Goal: Task Accomplishment & Management: Complete application form

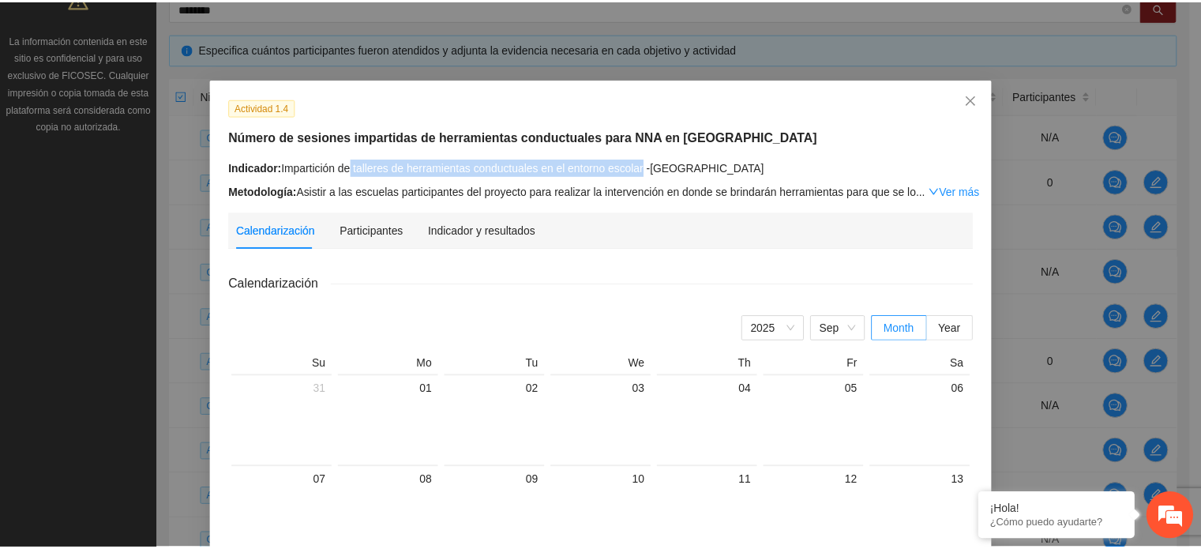
scroll to position [316, 0]
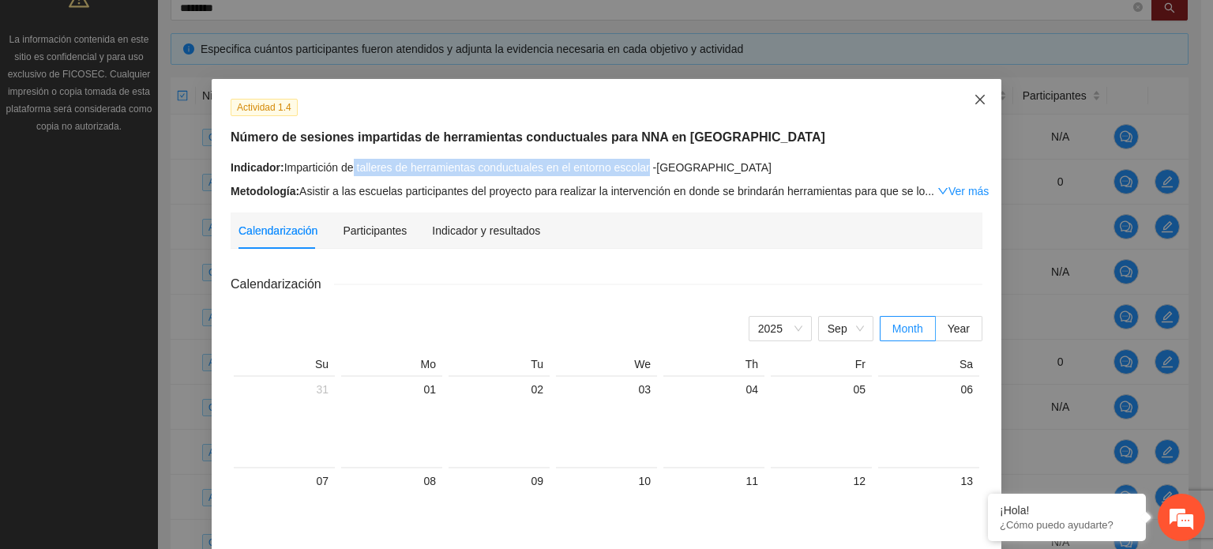
click at [983, 106] on span "Close" at bounding box center [980, 100] width 43 height 43
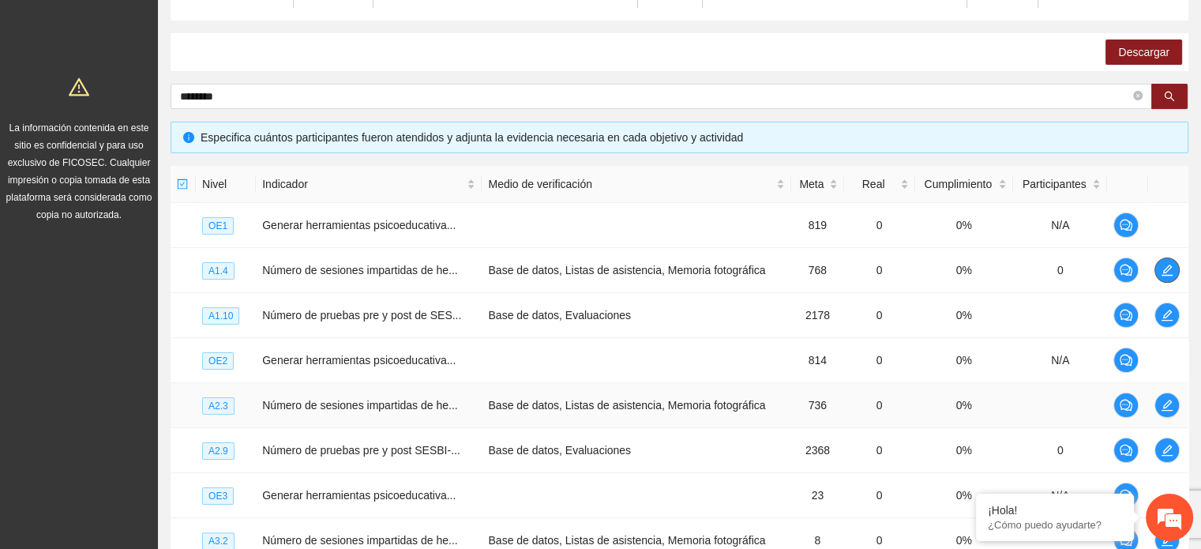
scroll to position [79, 0]
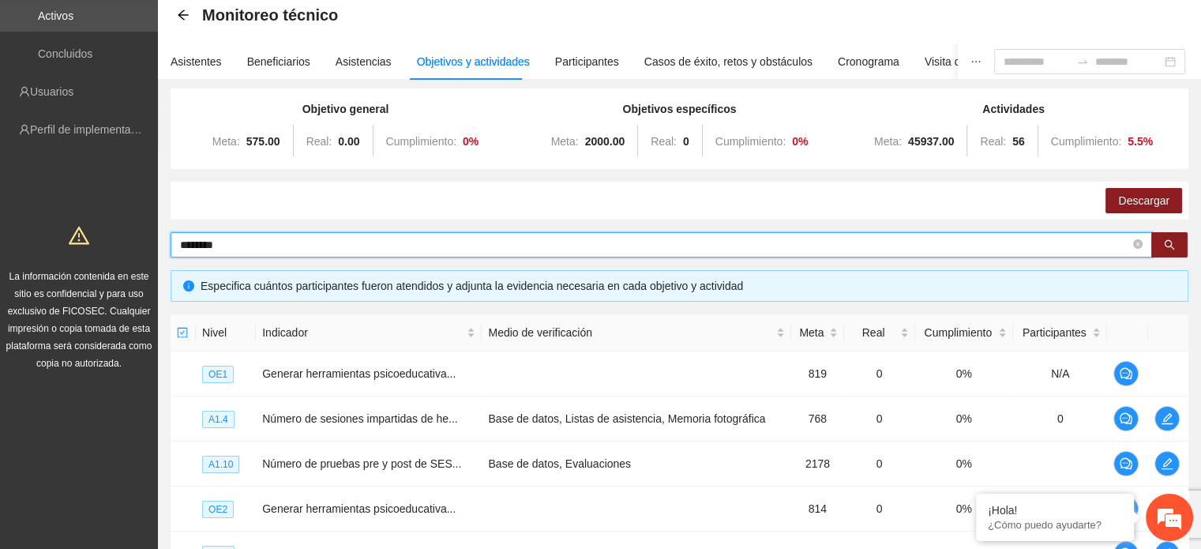
click at [254, 248] on input "********" at bounding box center [655, 244] width 950 height 17
type input "*"
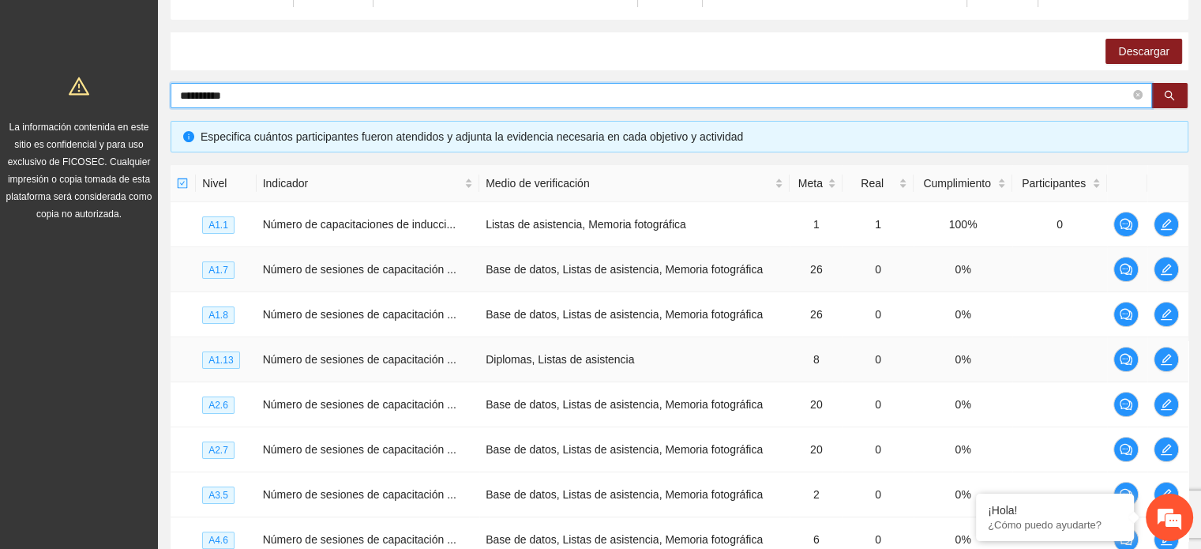
scroll to position [237, 0]
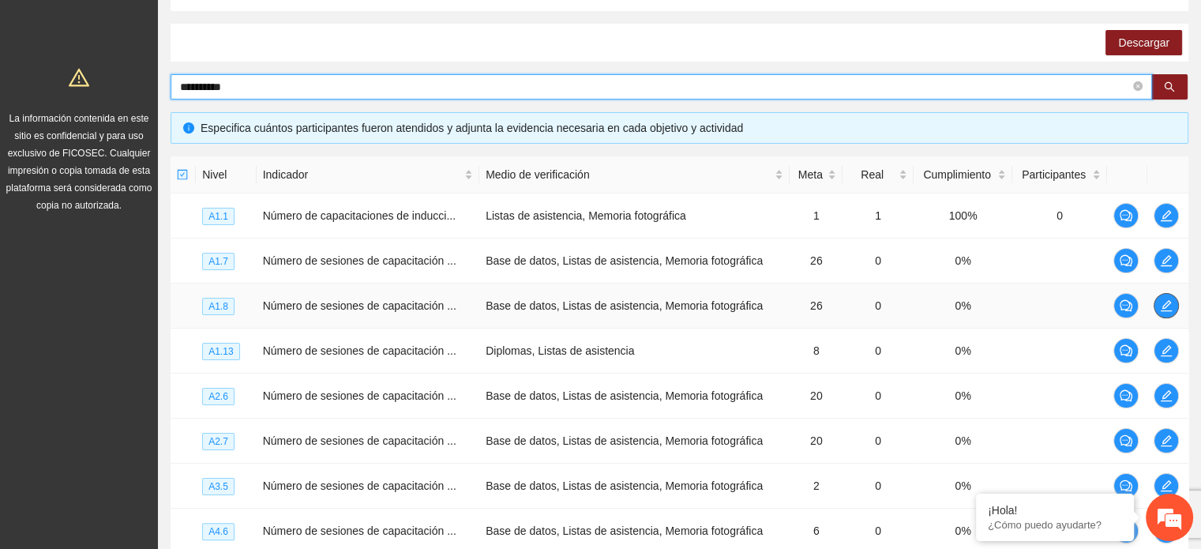
click at [1170, 306] on icon "edit" at bounding box center [1166, 305] width 13 height 13
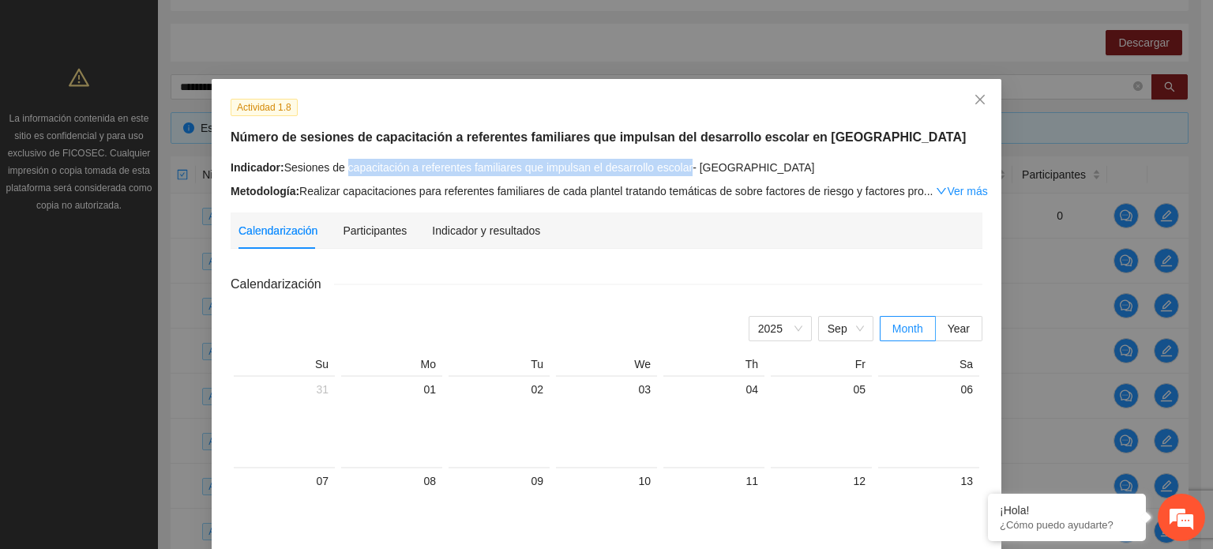
drag, startPoint x: 340, startPoint y: 168, endPoint x: 679, endPoint y: 176, distance: 339.7
click at [679, 176] on div "Indicador: Sesiones de capacitación a referentes familiares que impulsan el des…" at bounding box center [607, 179] width 752 height 41
copy div "capacitación a referentes familiares que impulsan el desarrollo escolar"
click at [975, 104] on icon "close" at bounding box center [980, 99] width 13 height 13
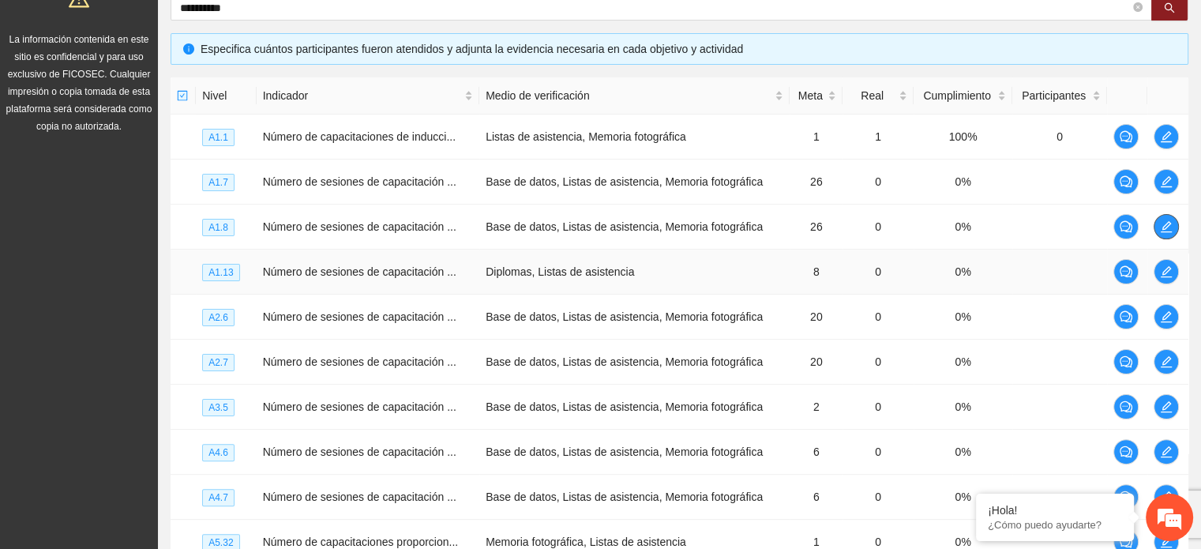
scroll to position [395, 0]
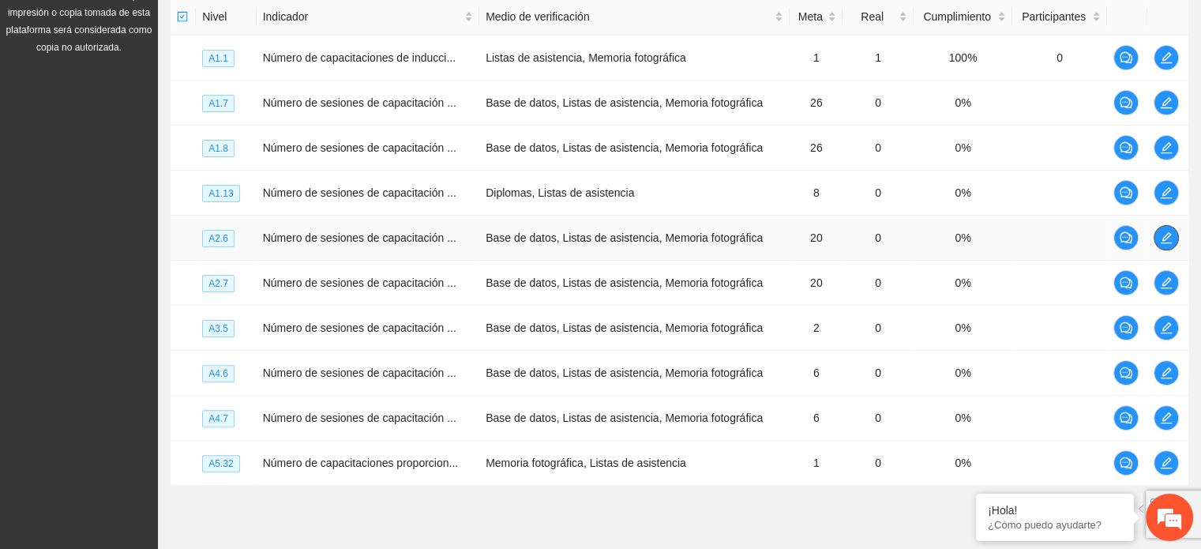
click at [1174, 238] on span "edit" at bounding box center [1167, 237] width 24 height 13
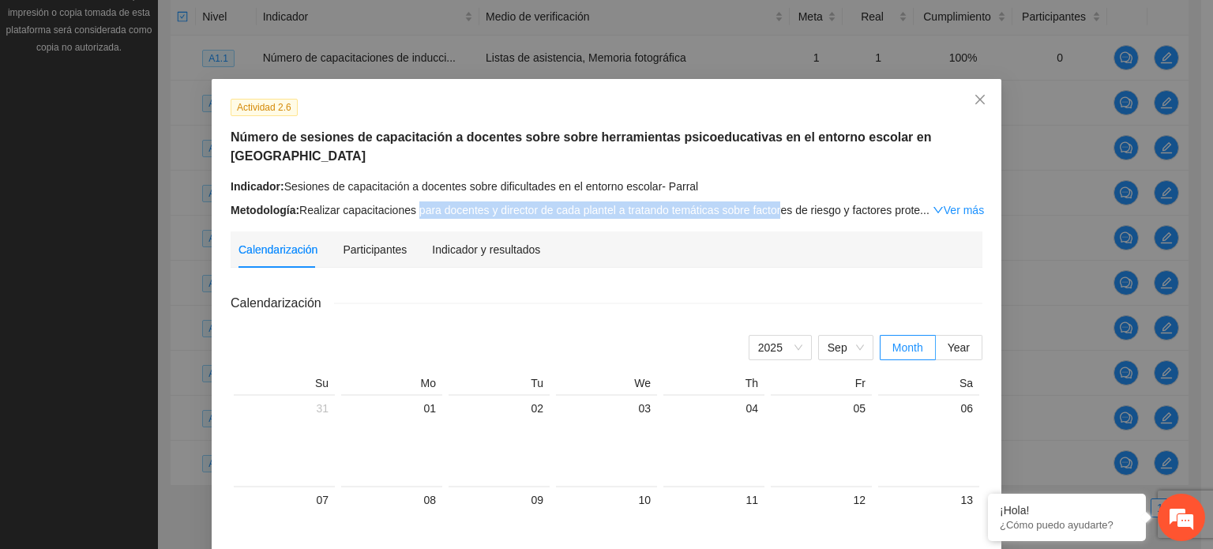
drag, startPoint x: 408, startPoint y: 192, endPoint x: 768, endPoint y: 190, distance: 360.1
click at [768, 201] on div "Metodología: Realizar capacitaciones para docentes y director de cada plantel a…" at bounding box center [607, 209] width 752 height 17
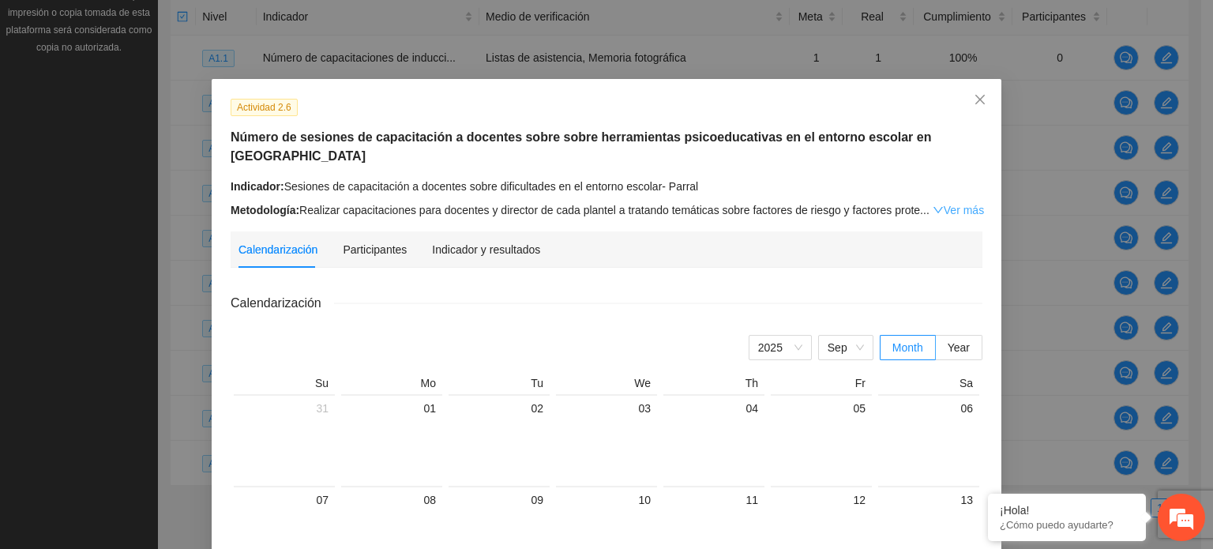
click at [946, 204] on link "Ver más" at bounding box center [958, 210] width 51 height 13
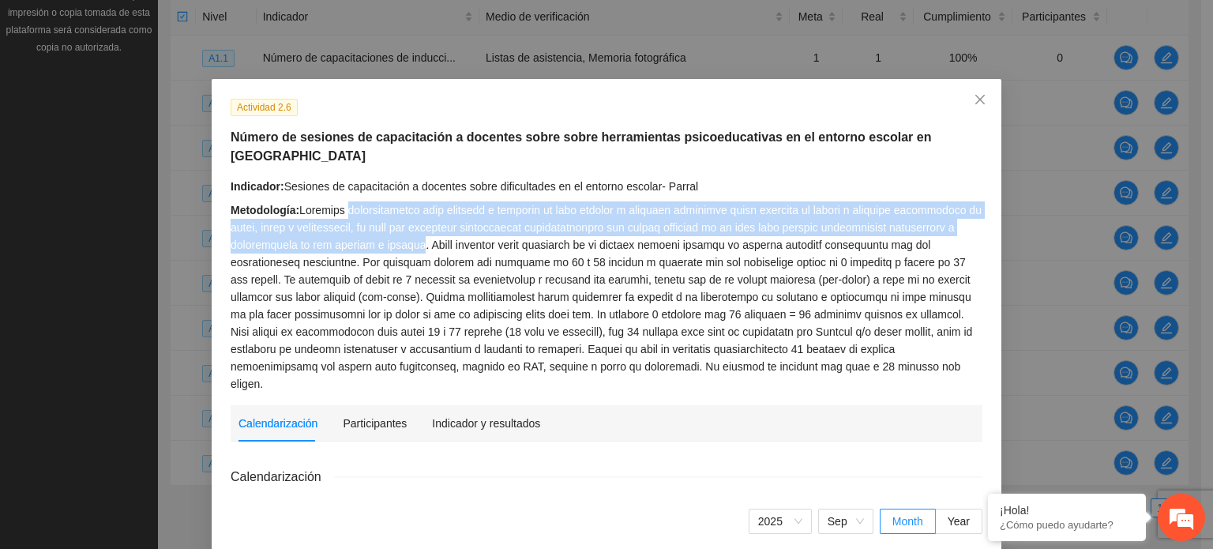
drag, startPoint x: 420, startPoint y: 227, endPoint x: 335, endPoint y: 198, distance: 89.9
click at [335, 201] on div "Metodología:" at bounding box center [607, 296] width 752 height 191
copy div "capacitaciones para docentes y director de cada plantel a tratando temáticas so…"
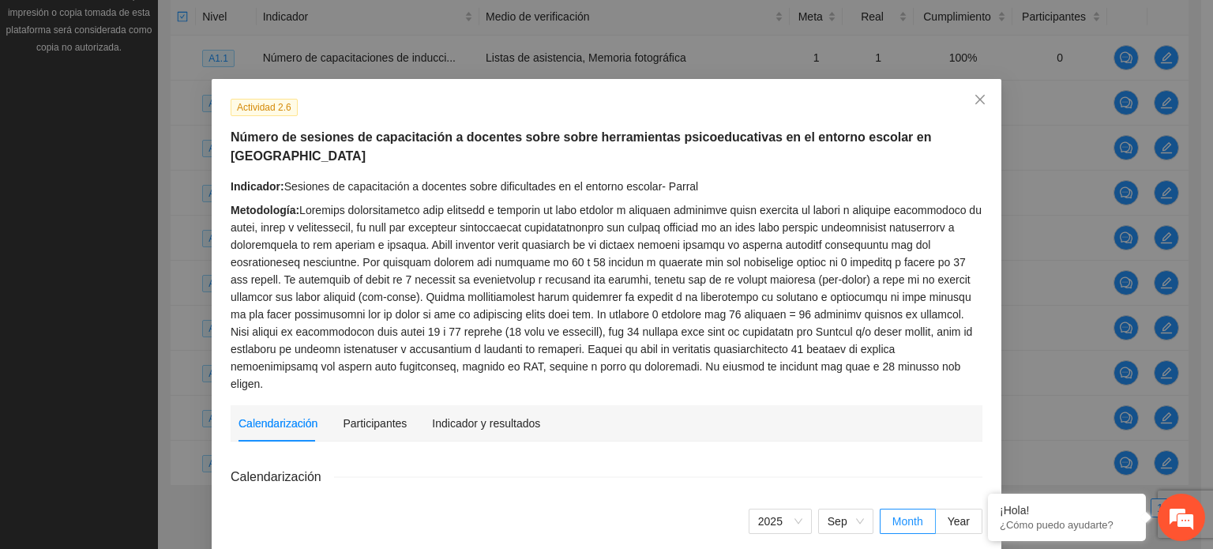
click at [449, 309] on div "Metodología:" at bounding box center [607, 296] width 752 height 191
click at [978, 103] on icon "close" at bounding box center [980, 99] width 13 height 13
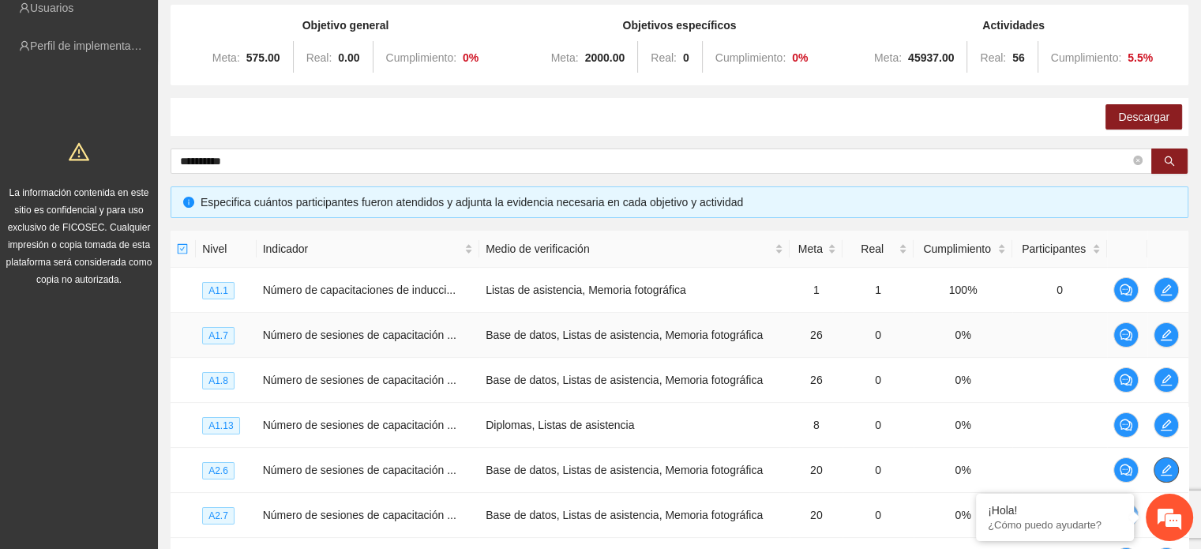
scroll to position [79, 0]
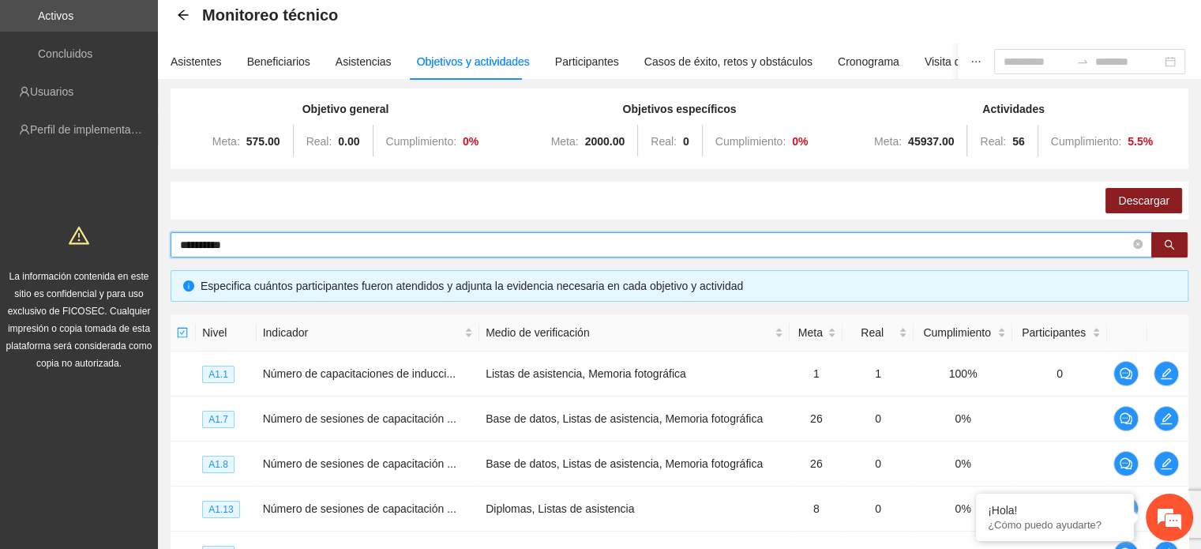
click at [270, 244] on input "**********" at bounding box center [655, 244] width 950 height 17
type input "*"
type input "**********"
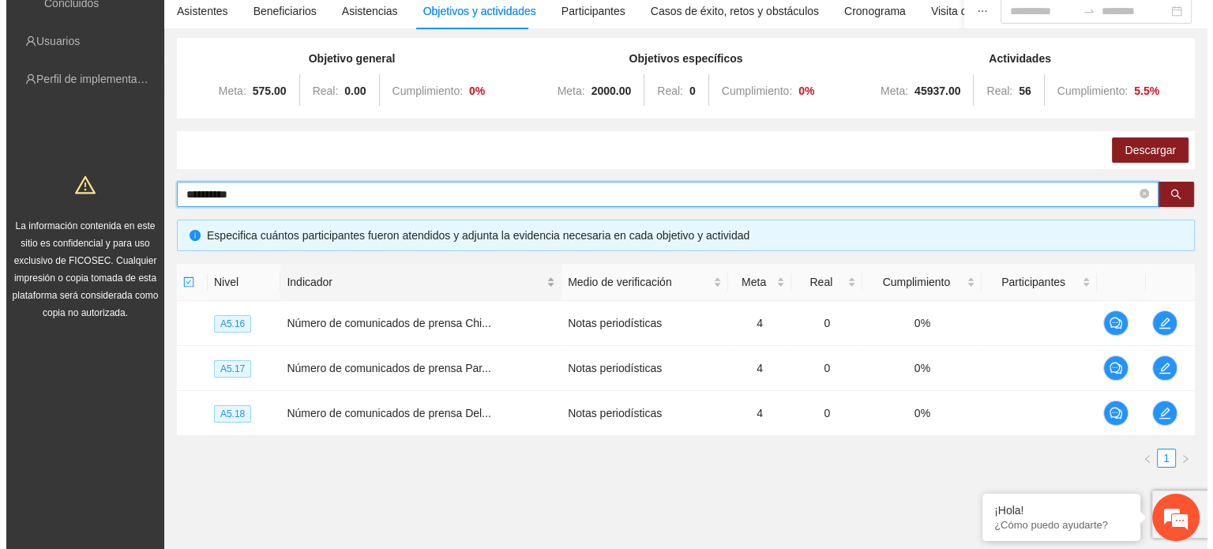
scroll to position [167, 0]
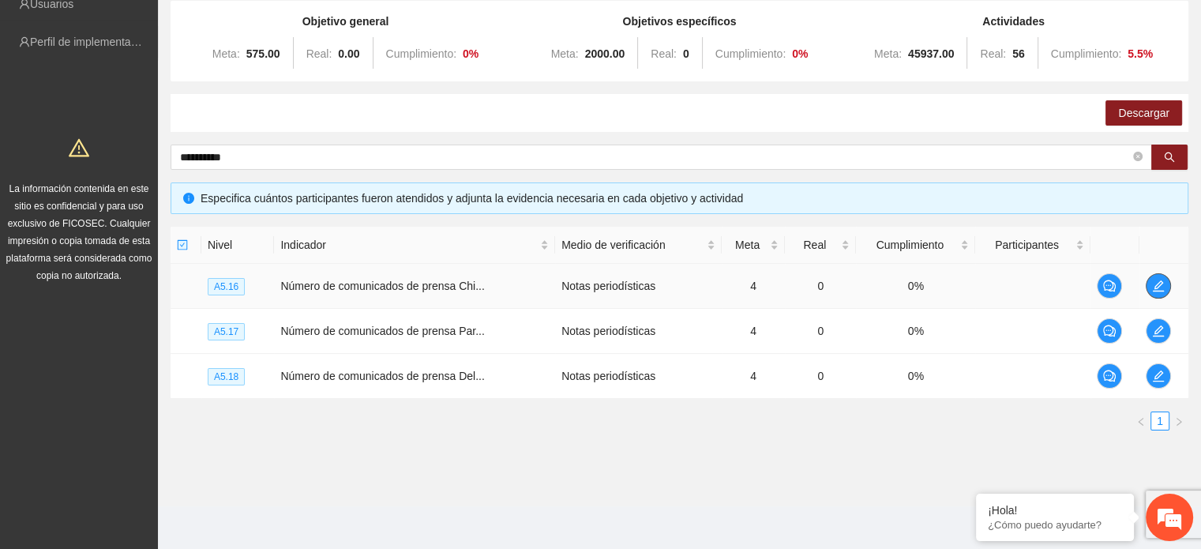
click at [1153, 284] on icon "edit" at bounding box center [1158, 286] width 13 height 13
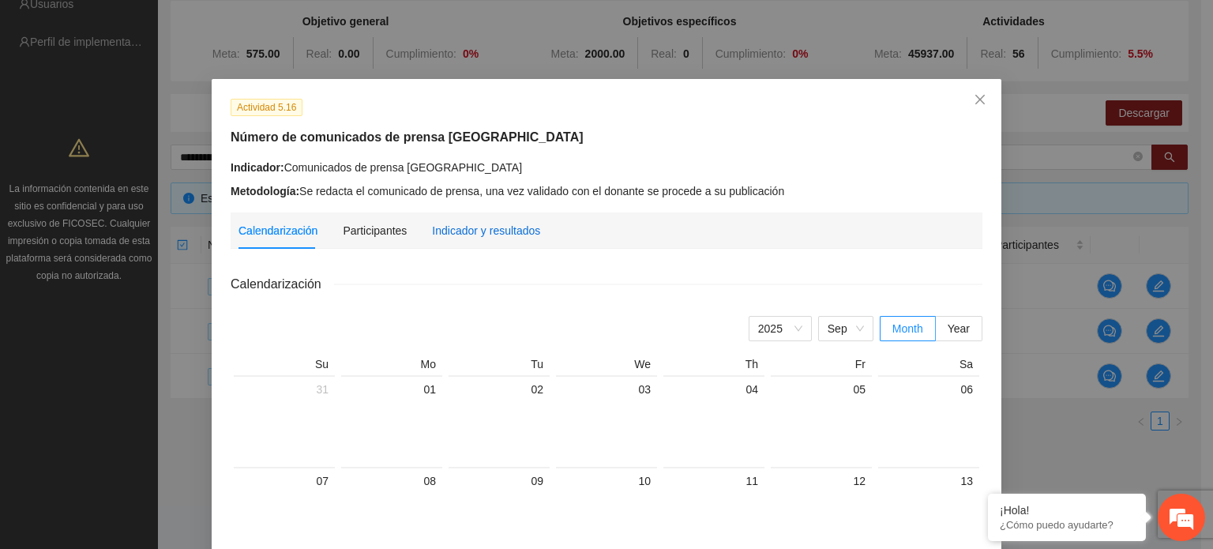
click at [455, 229] on div "Indicador y resultados" at bounding box center [486, 230] width 108 height 17
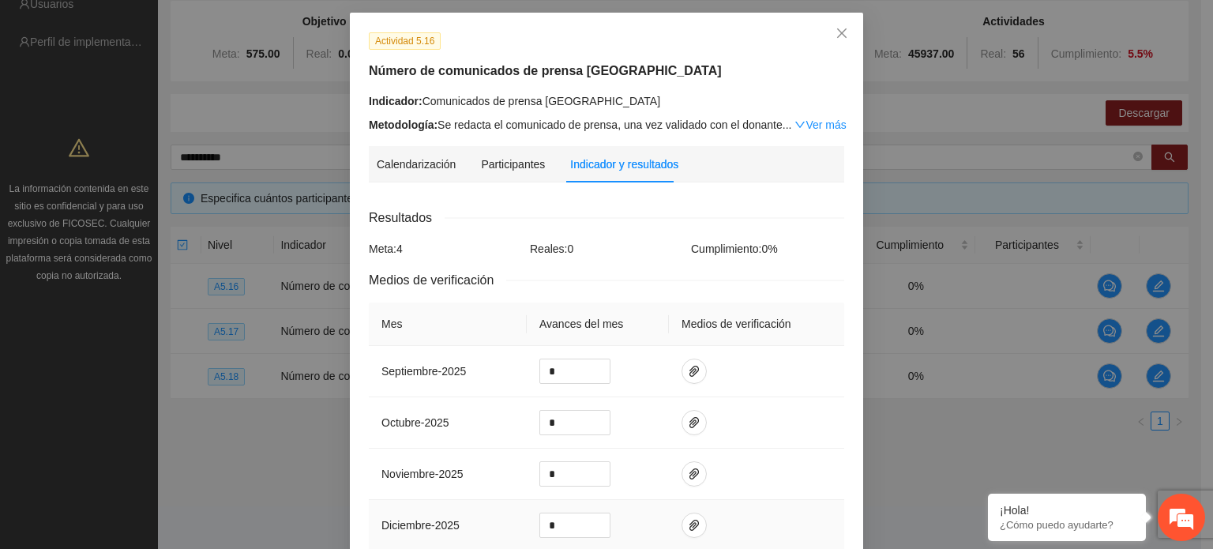
scroll to position [0, 0]
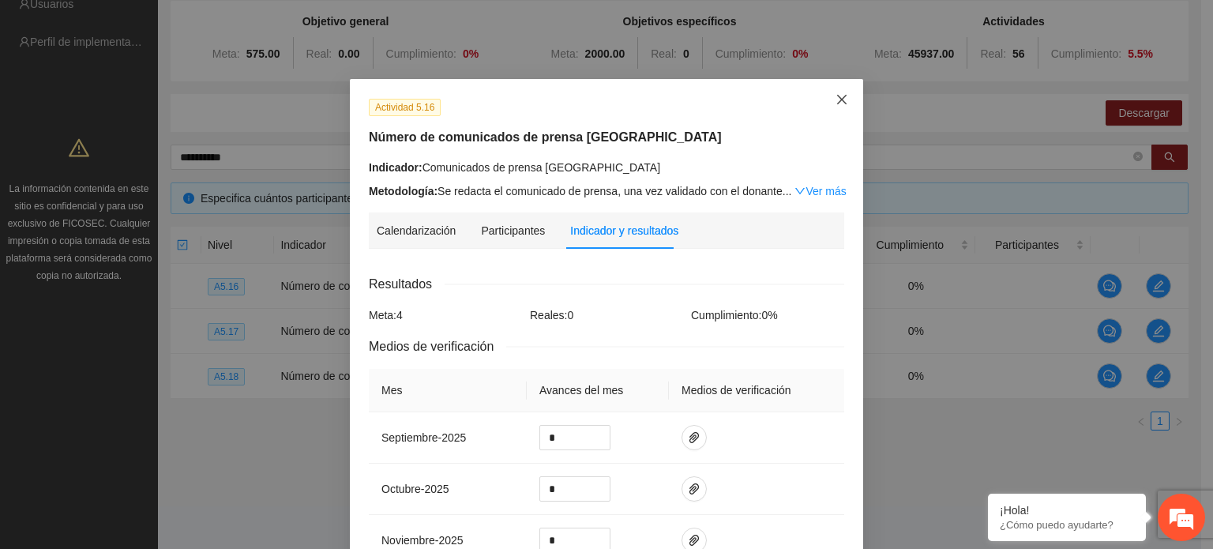
click at [841, 103] on icon "close" at bounding box center [842, 99] width 13 height 13
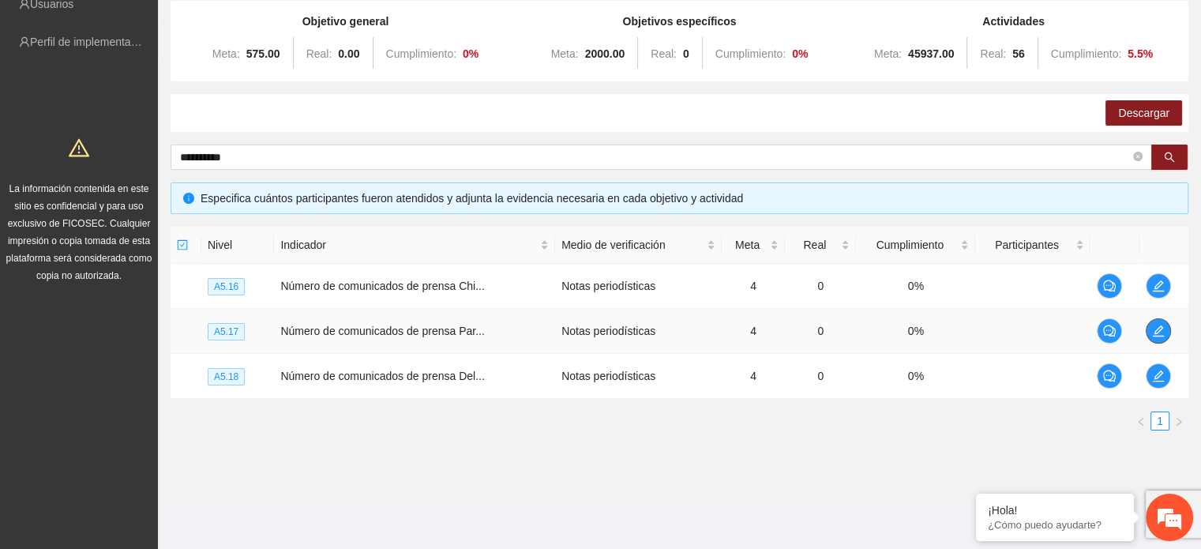
click at [1156, 325] on icon "edit" at bounding box center [1158, 331] width 13 height 13
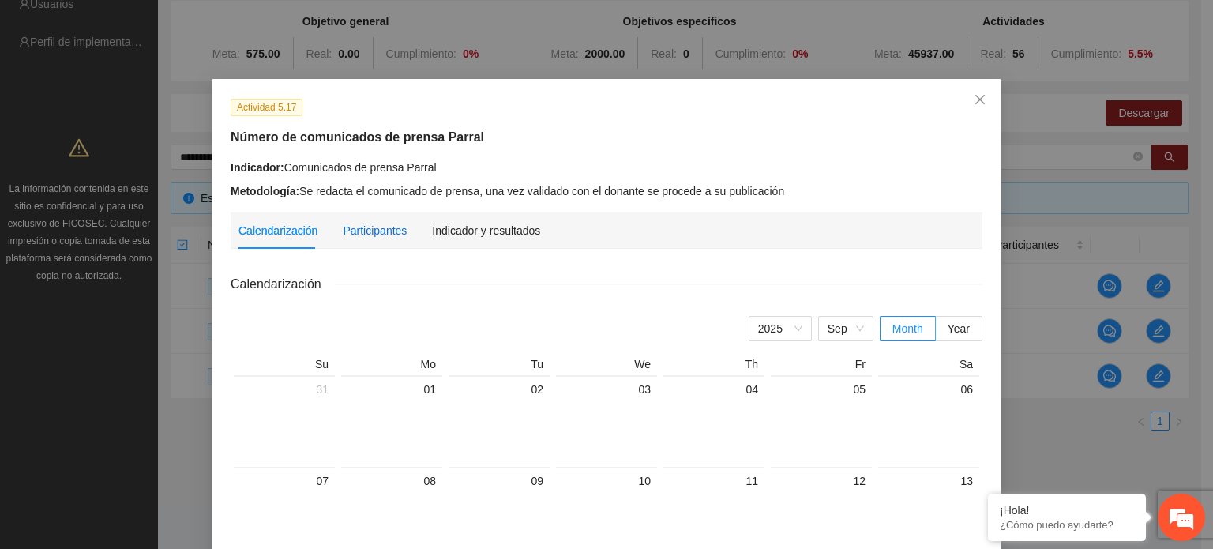
click at [383, 237] on div "Participantes" at bounding box center [375, 230] width 64 height 17
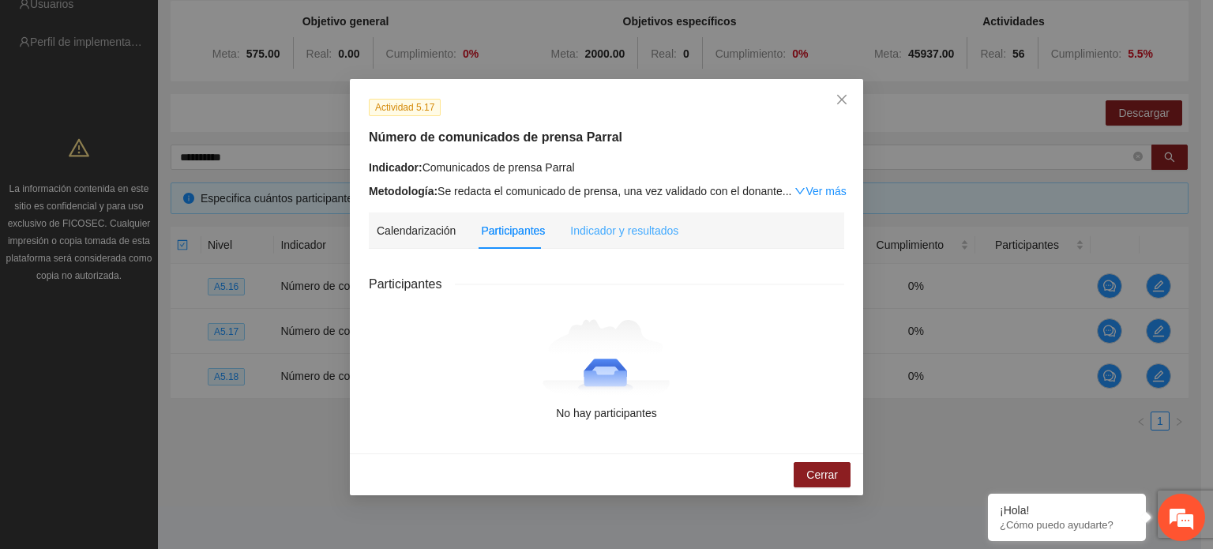
click at [633, 219] on div "Indicador y resultados" at bounding box center [624, 230] width 108 height 36
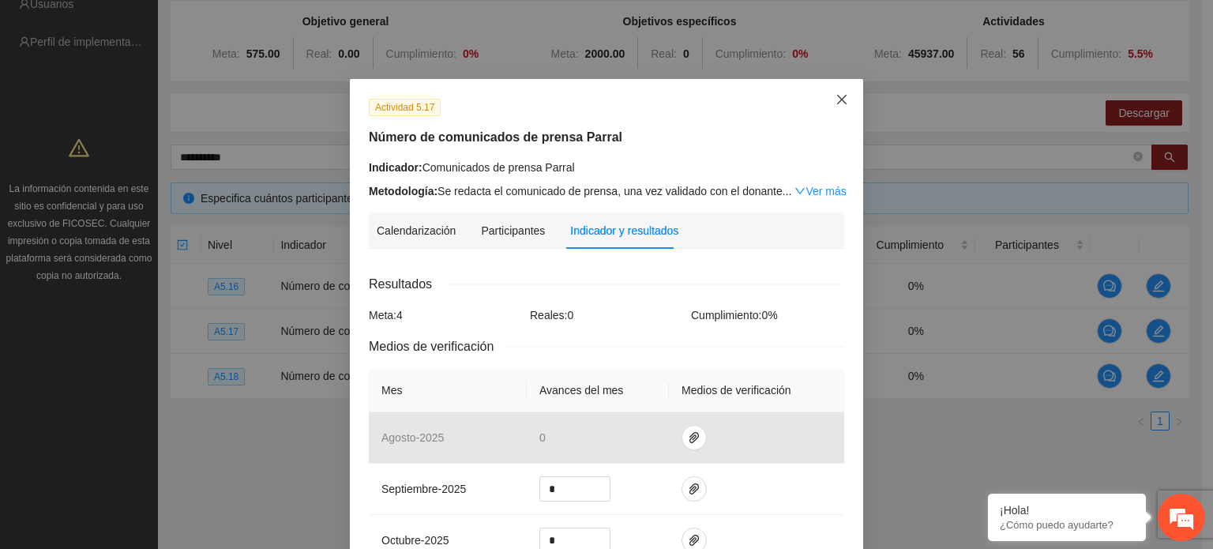
click at [836, 100] on icon "close" at bounding box center [842, 99] width 13 height 13
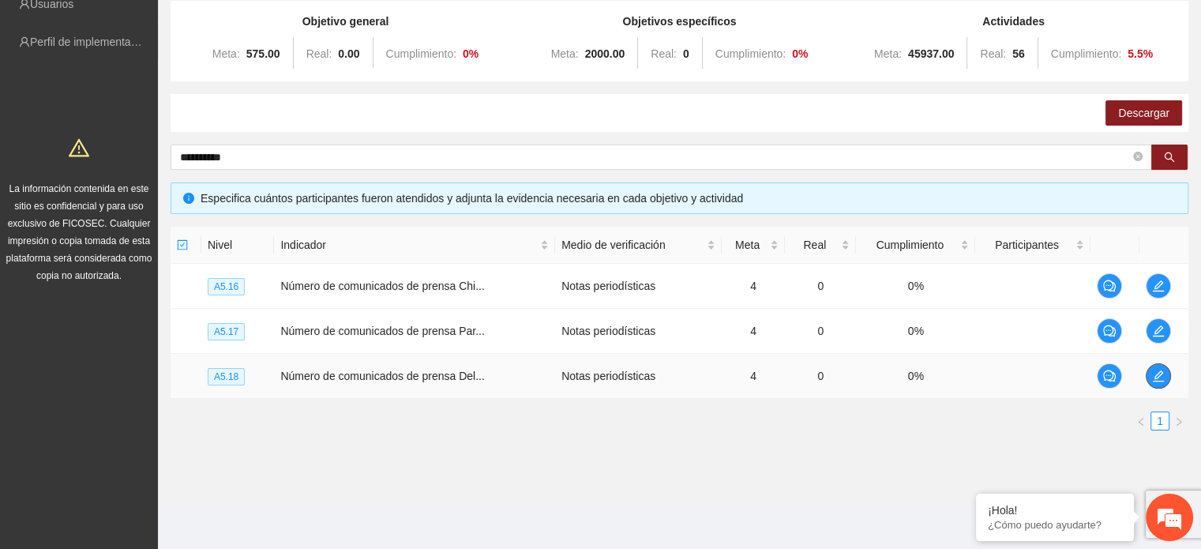
click at [1157, 371] on icon "edit" at bounding box center [1158, 376] width 13 height 13
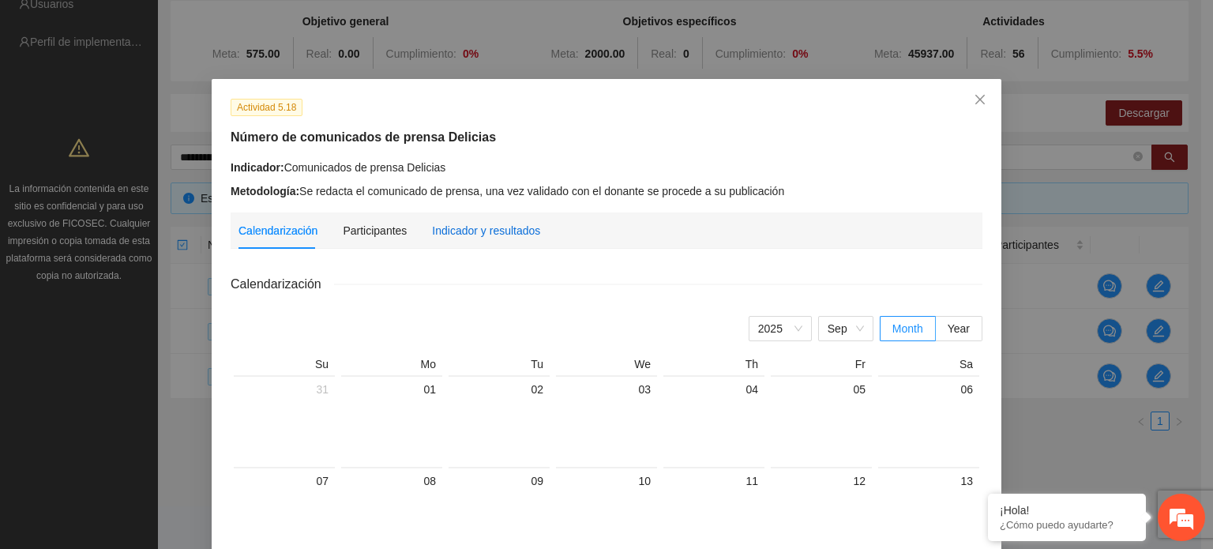
click at [460, 230] on div "Indicador y resultados" at bounding box center [486, 230] width 108 height 17
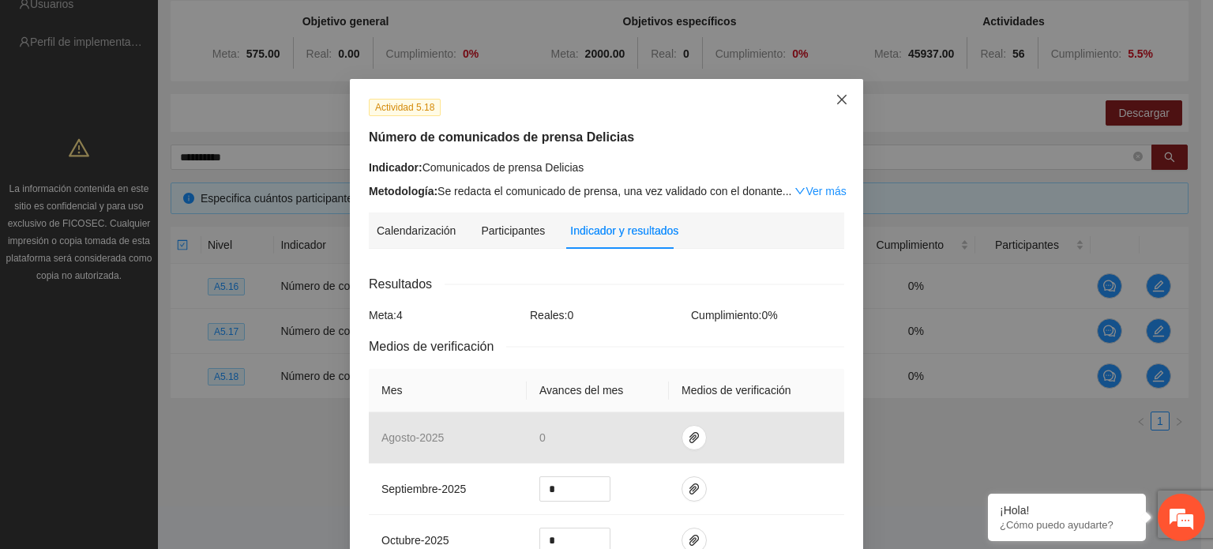
click at [833, 111] on span "Close" at bounding box center [842, 100] width 43 height 43
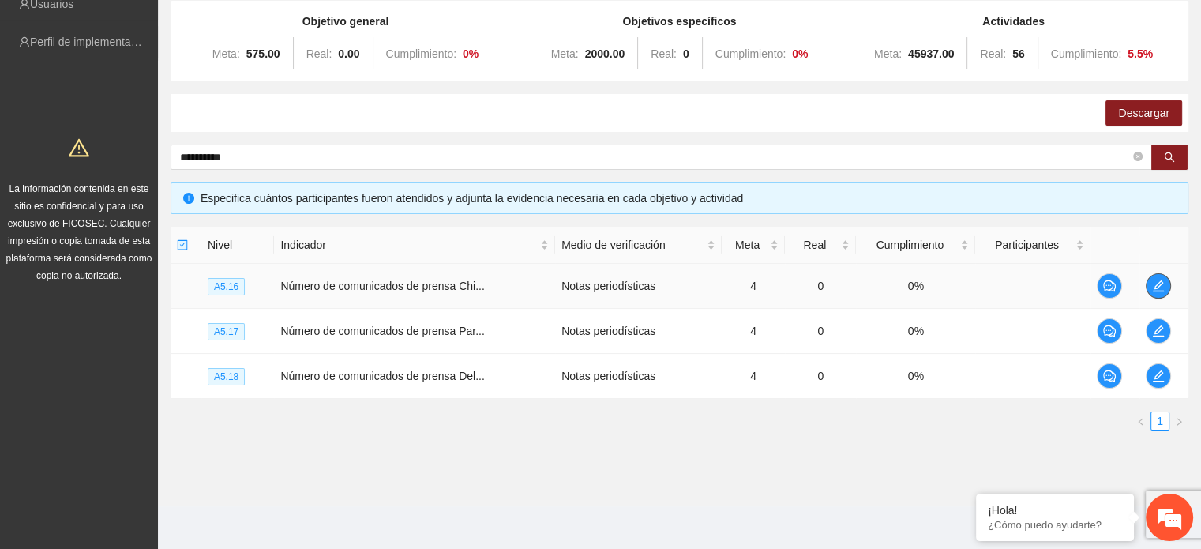
click at [1153, 290] on icon "edit" at bounding box center [1158, 285] width 11 height 11
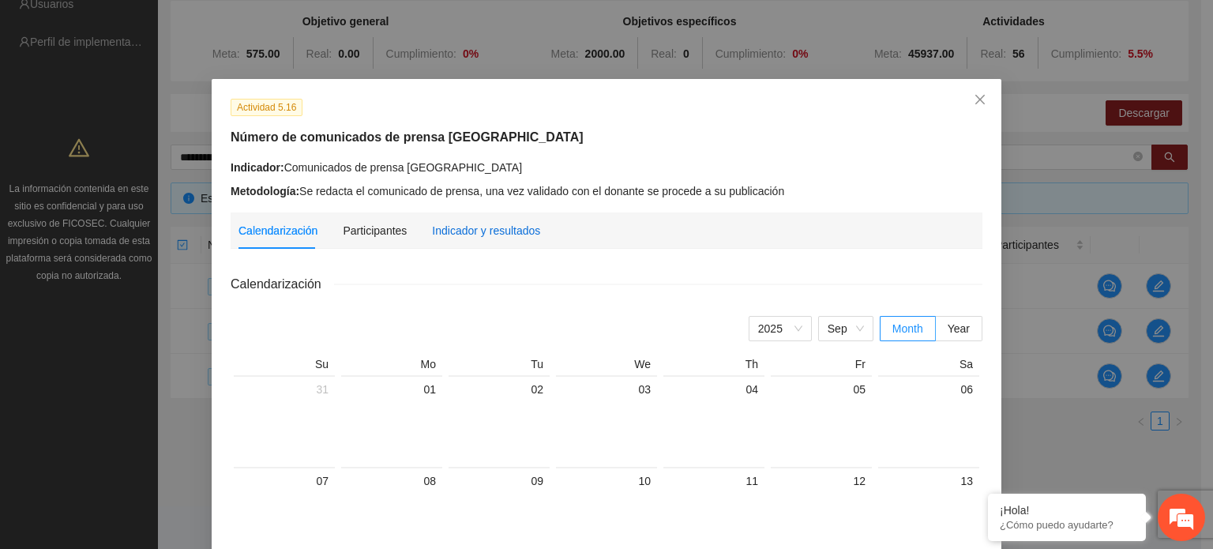
click at [451, 233] on div "Indicador y resultados" at bounding box center [486, 230] width 108 height 17
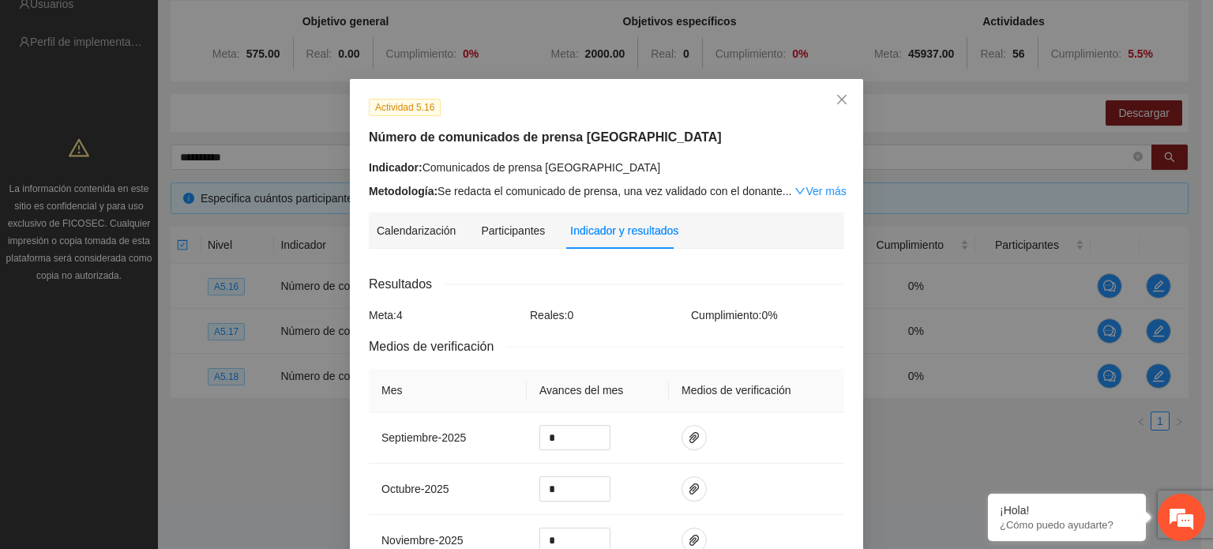
scroll to position [79, 0]
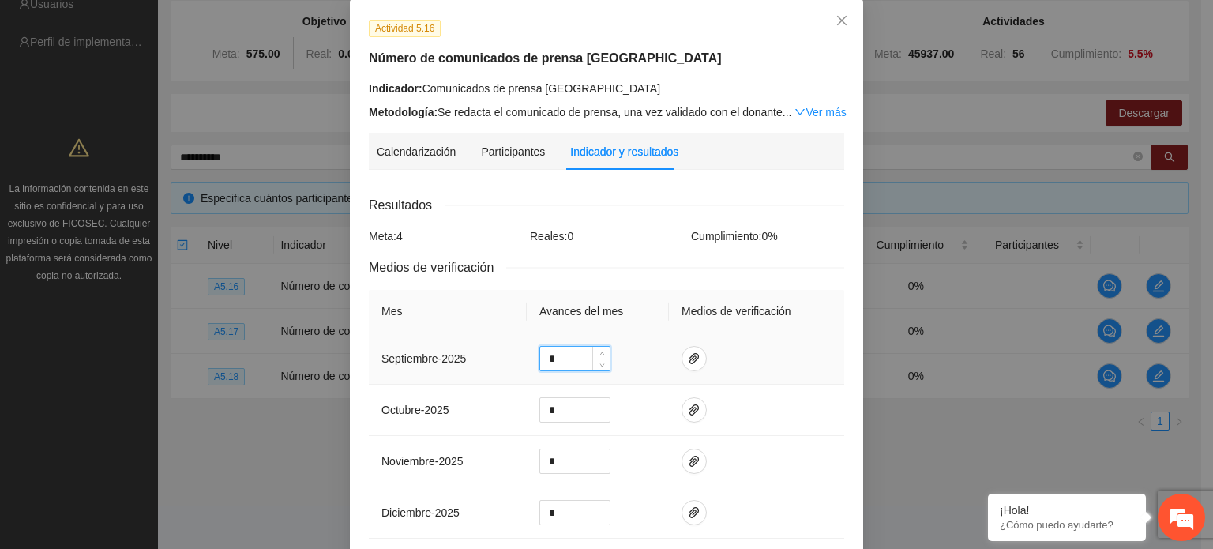
click at [579, 364] on input "*" at bounding box center [574, 359] width 69 height 24
type input "*"
click at [692, 358] on span "paper-clip" at bounding box center [694, 358] width 24 height 13
click at [644, 318] on button "Adjuntar documento" at bounding box center [636, 309] width 141 height 25
click at [834, 325] on th "Medios de verificación" at bounding box center [756, 311] width 175 height 43
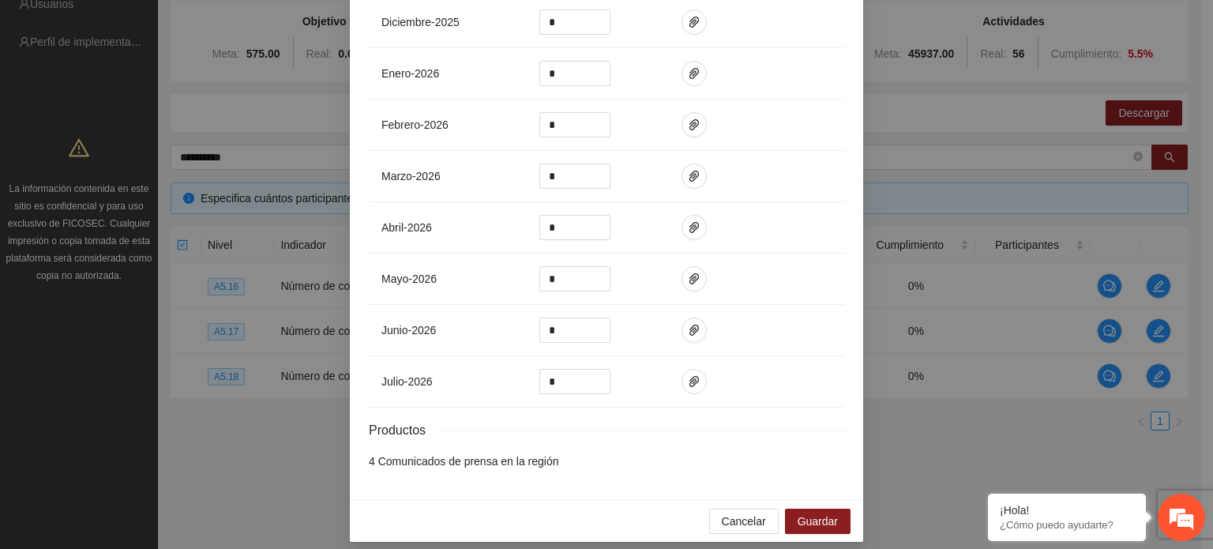
scroll to position [579, 0]
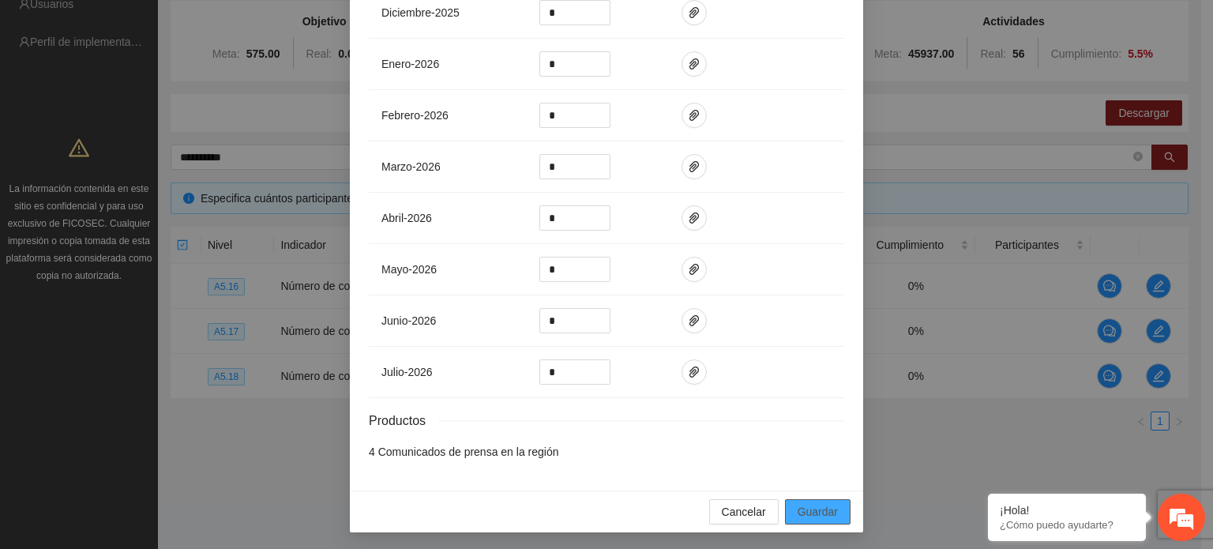
click at [809, 512] on span "Guardar" at bounding box center [818, 511] width 40 height 17
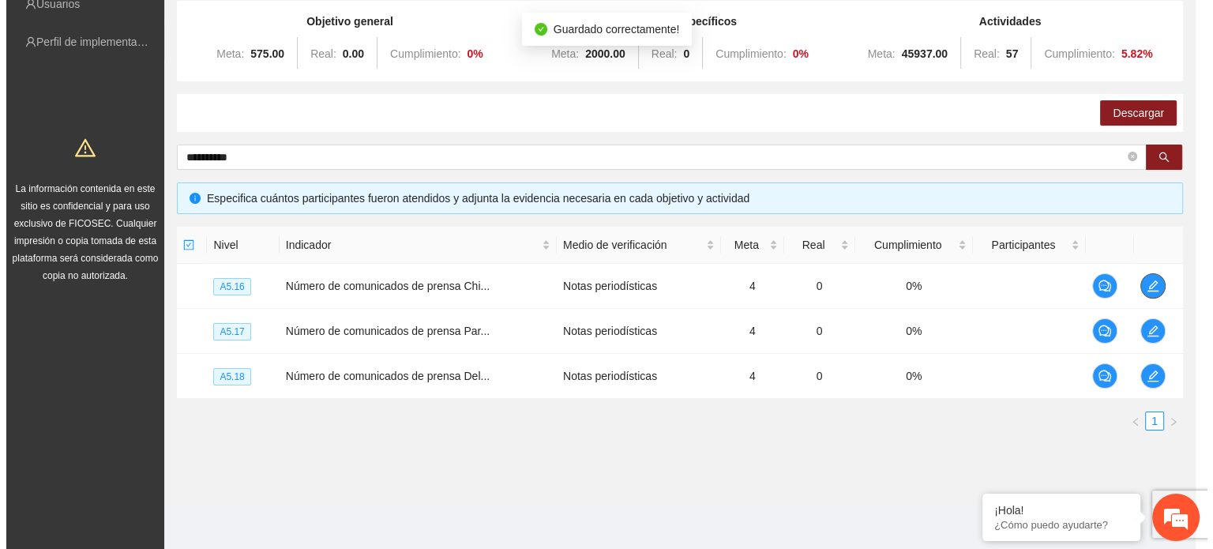
scroll to position [0, 0]
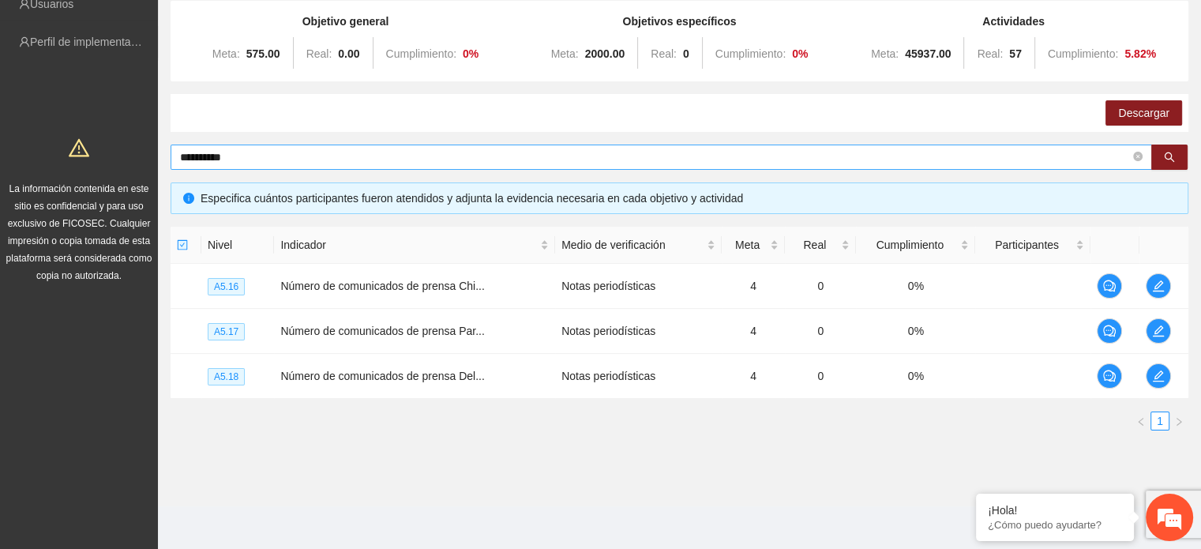
click at [343, 157] on input "**********" at bounding box center [655, 156] width 950 height 17
click at [276, 154] on input "**********" at bounding box center [655, 156] width 950 height 17
type input "*"
type input "*****"
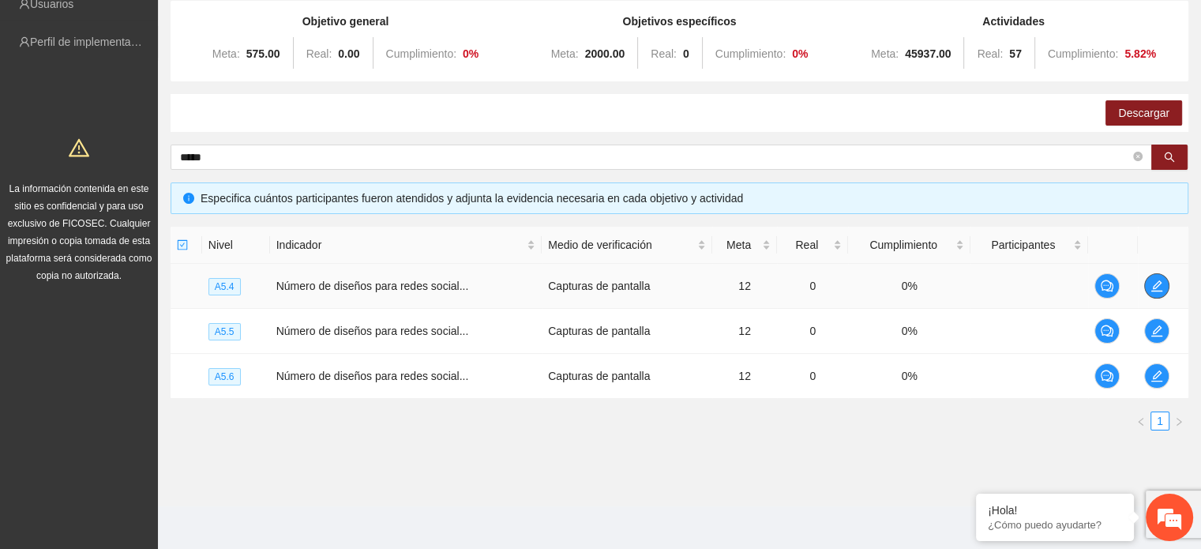
click at [1153, 280] on icon "edit" at bounding box center [1157, 286] width 13 height 13
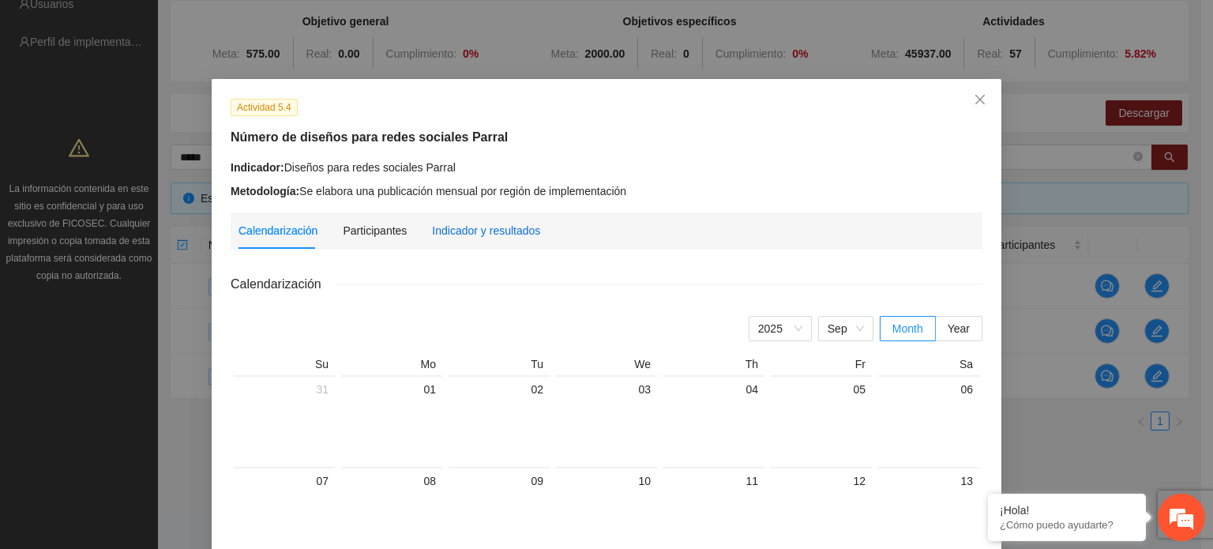
click at [456, 228] on div "Indicador y resultados" at bounding box center [486, 230] width 108 height 17
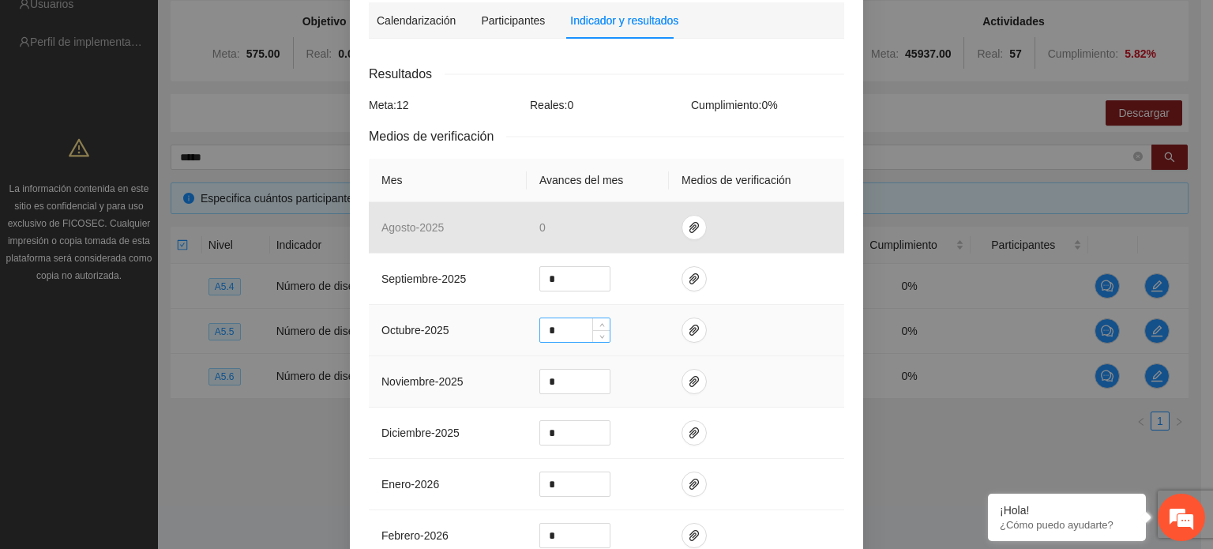
scroll to position [237, 0]
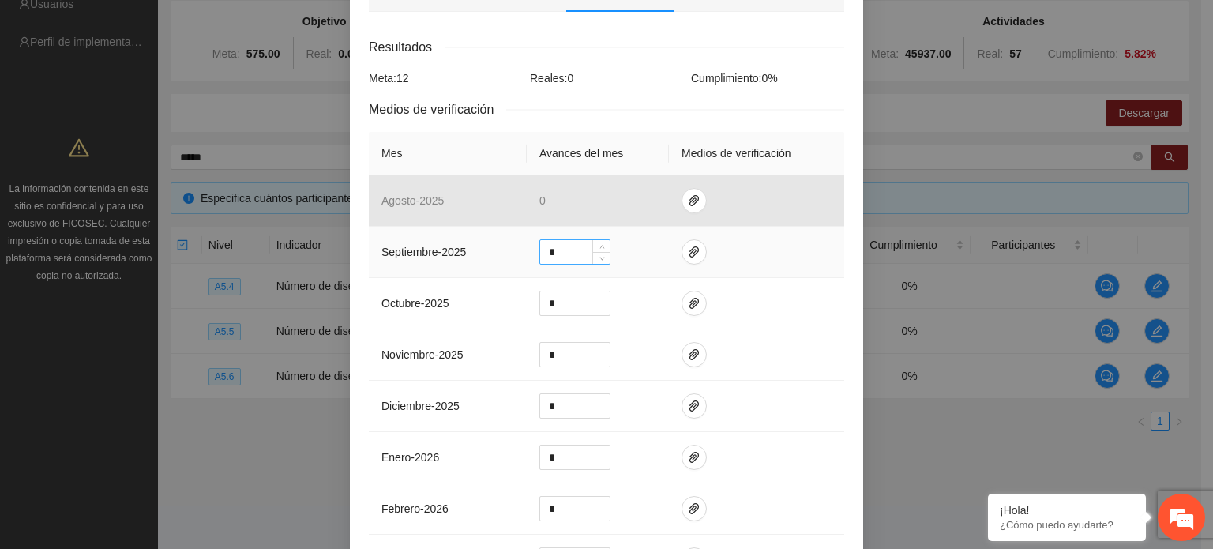
click at [550, 252] on input "*" at bounding box center [574, 252] width 69 height 24
type input "*"
click at [689, 251] on icon "paper-clip" at bounding box center [693, 251] width 9 height 11
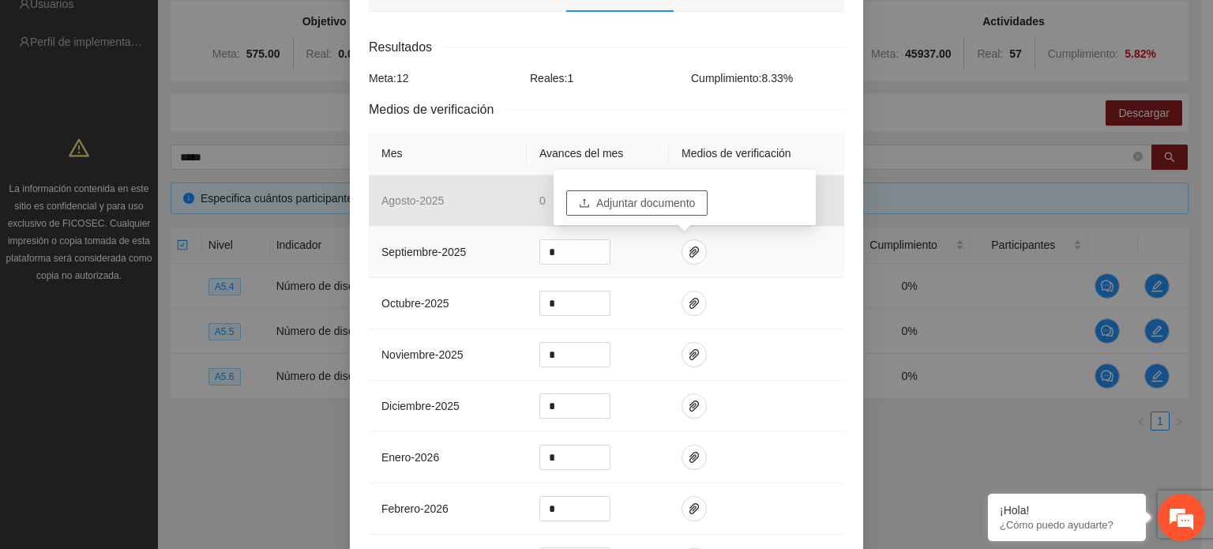
click at [650, 202] on span "Adjuntar documento" at bounding box center [645, 202] width 99 height 17
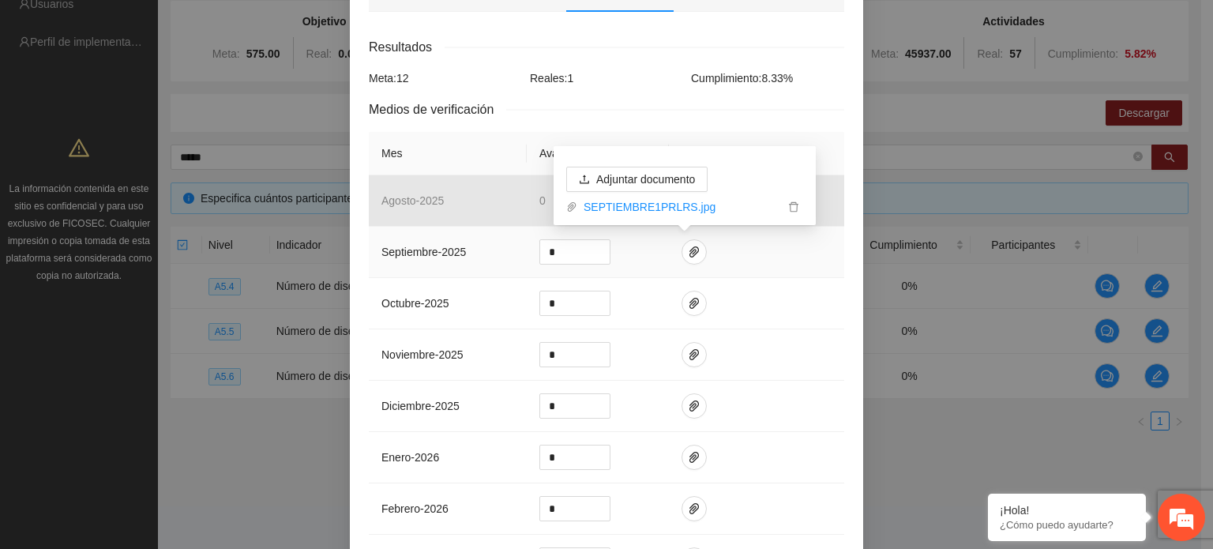
click at [815, 257] on td at bounding box center [756, 252] width 175 height 51
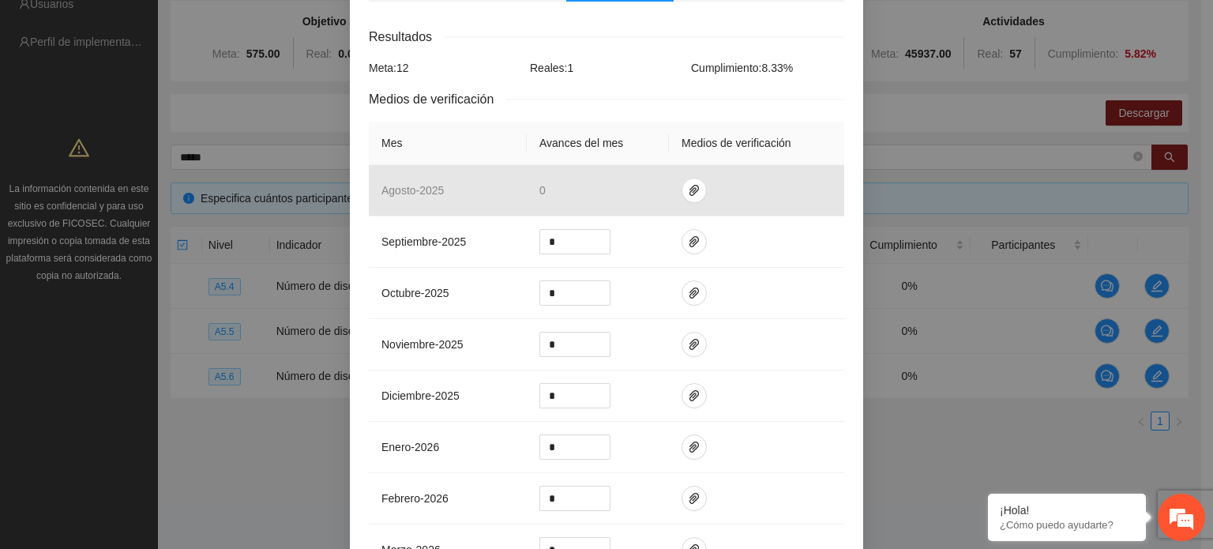
scroll to position [156, 0]
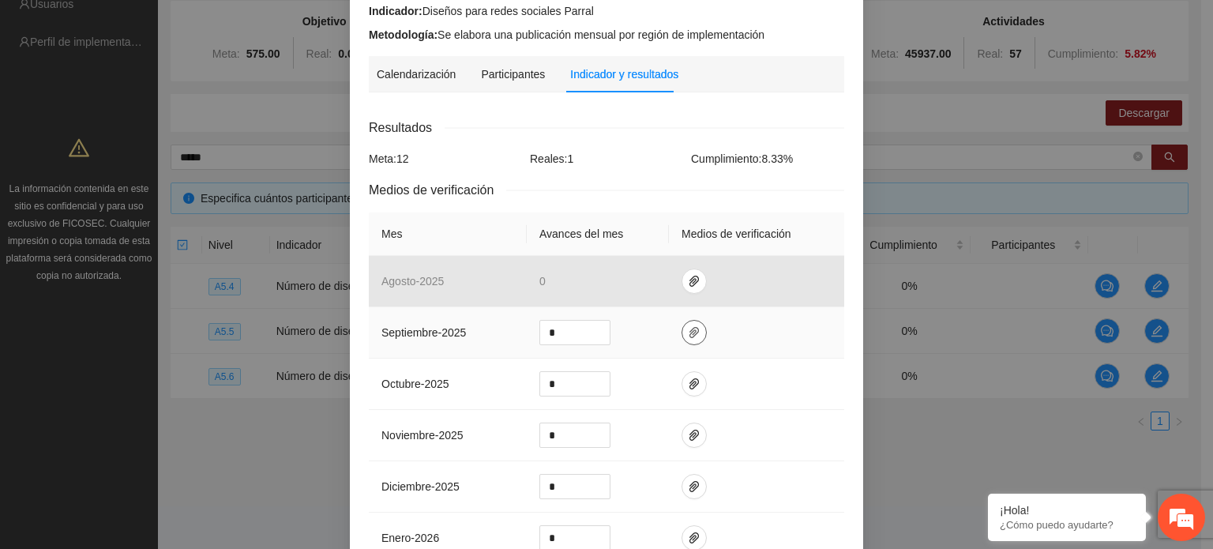
click at [688, 332] on icon "paper-clip" at bounding box center [694, 332] width 13 height 13
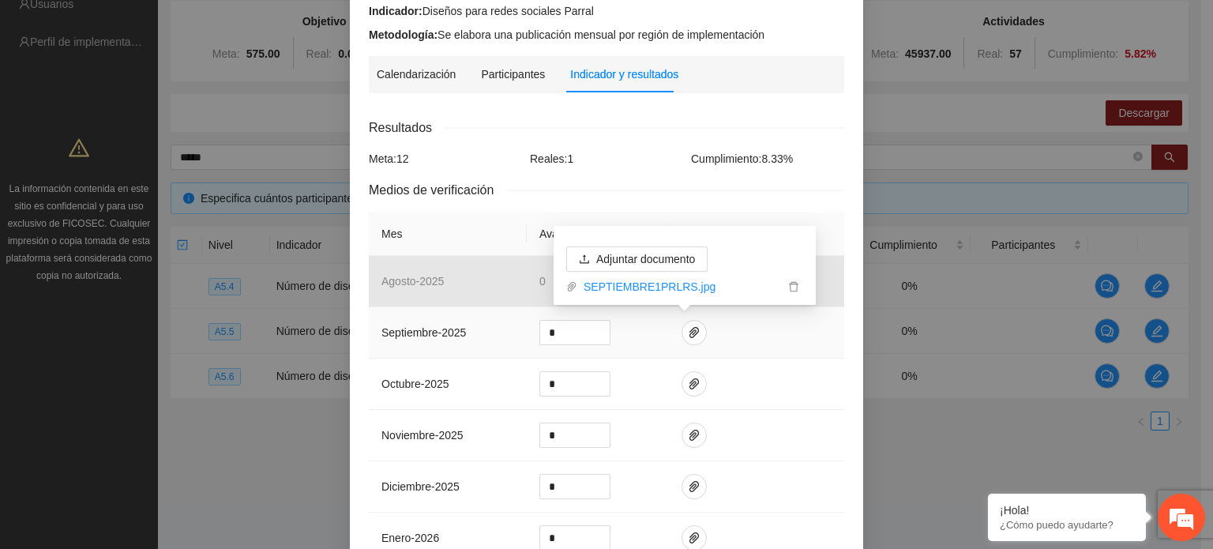
click at [742, 333] on td at bounding box center [756, 332] width 175 height 51
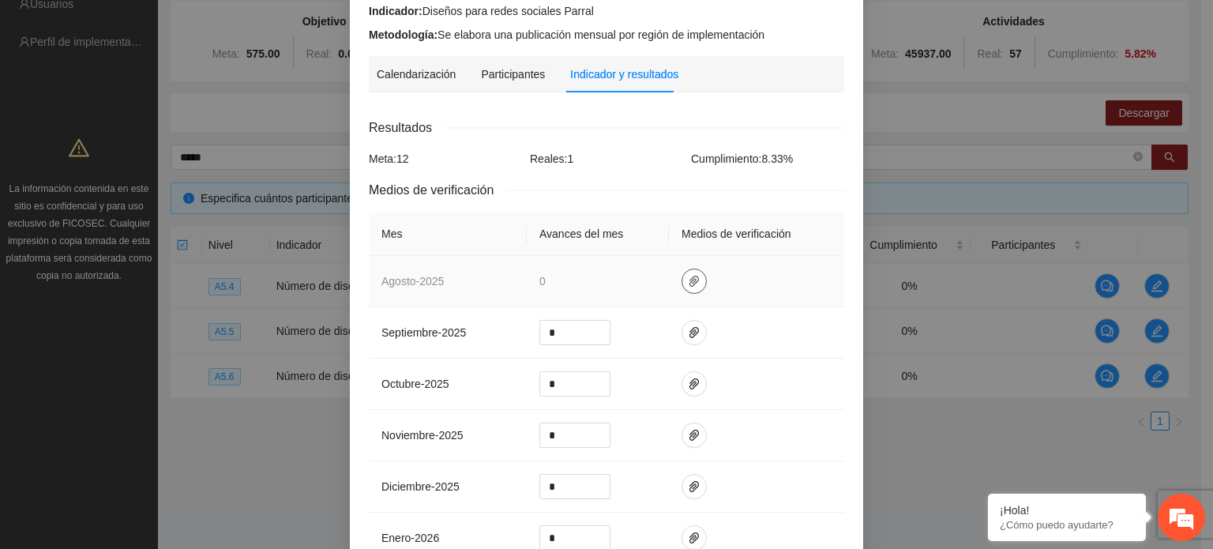
click at [682, 278] on span "paper-clip" at bounding box center [694, 281] width 24 height 13
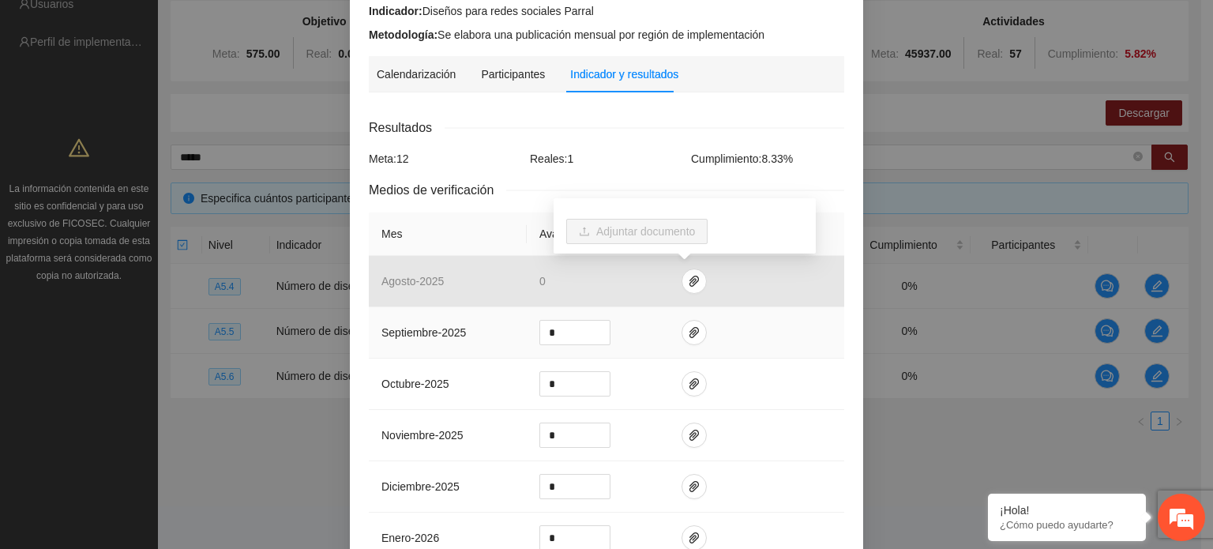
click at [743, 326] on td at bounding box center [756, 332] width 175 height 51
click at [689, 328] on icon "paper-clip" at bounding box center [694, 332] width 13 height 13
click at [787, 336] on td at bounding box center [756, 332] width 175 height 51
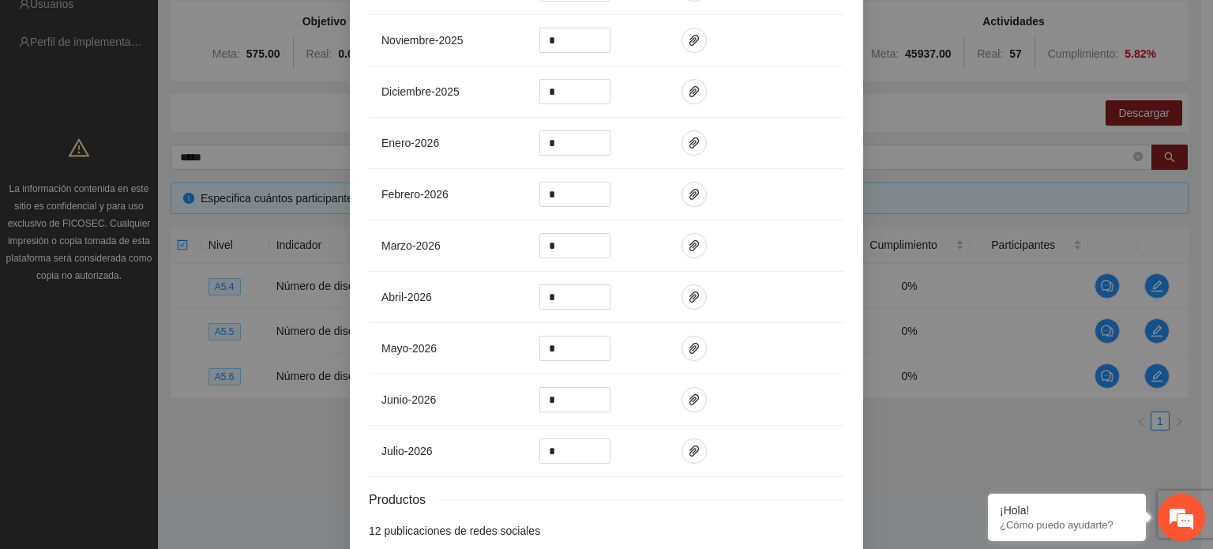
scroll to position [630, 0]
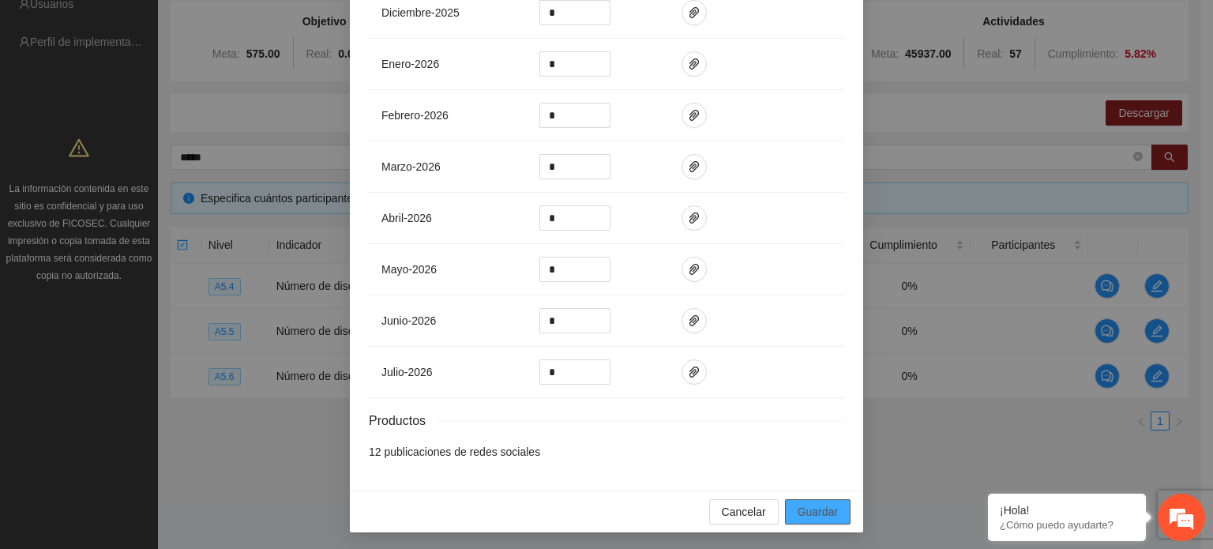
click at [813, 509] on span "Guardar" at bounding box center [818, 511] width 40 height 17
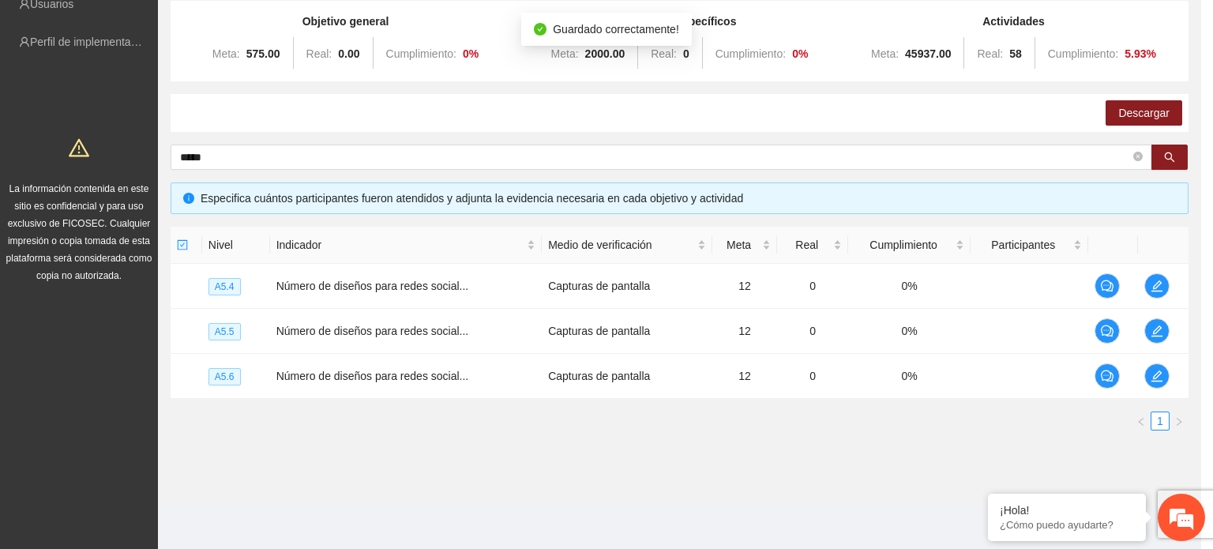
scroll to position [551, 0]
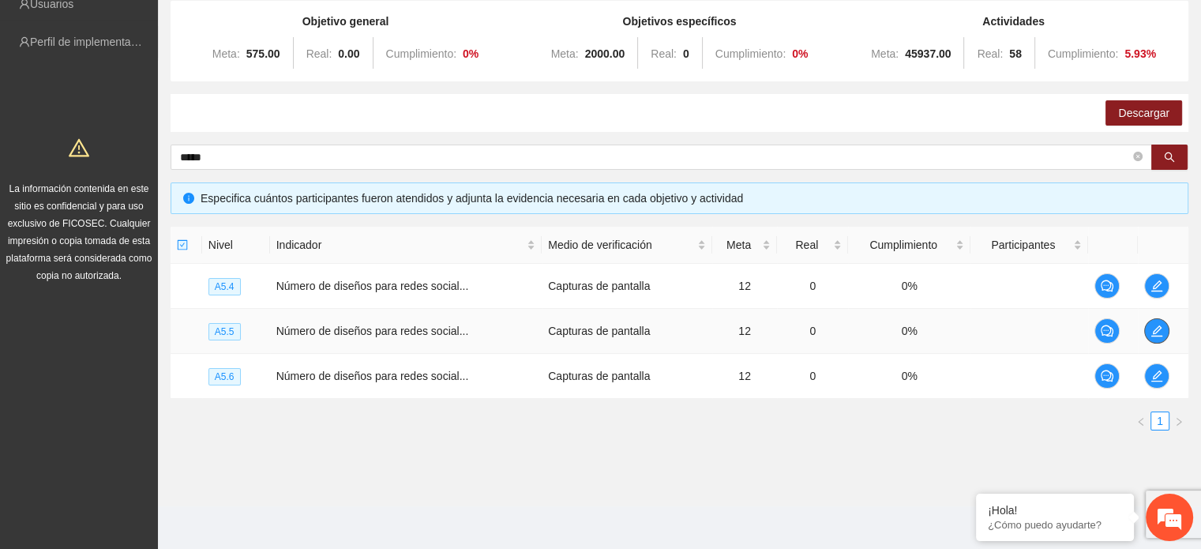
click at [1155, 332] on icon "edit" at bounding box center [1156, 330] width 11 height 11
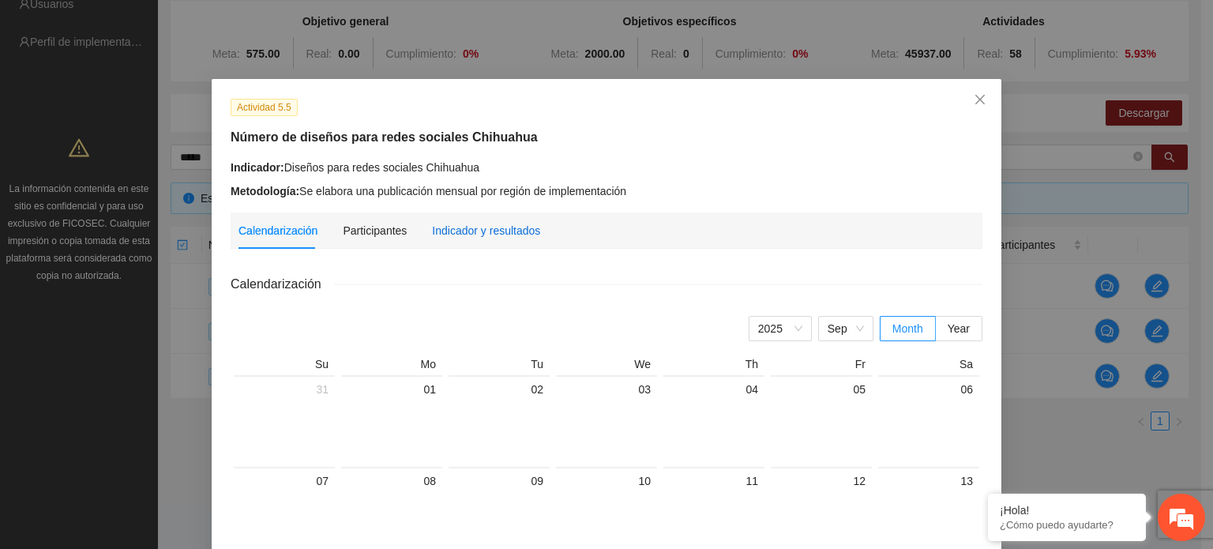
click at [508, 234] on div "Indicador y resultados" at bounding box center [486, 230] width 108 height 17
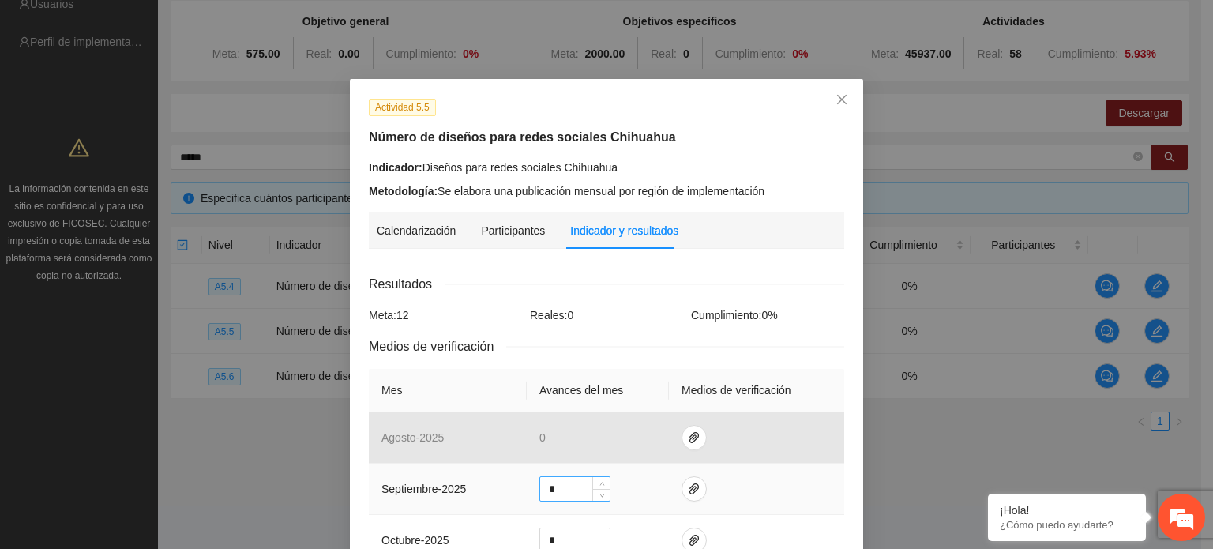
click at [565, 483] on input "*" at bounding box center [574, 489] width 69 height 24
type input "*"
click at [693, 482] on button "button" at bounding box center [694, 488] width 25 height 25
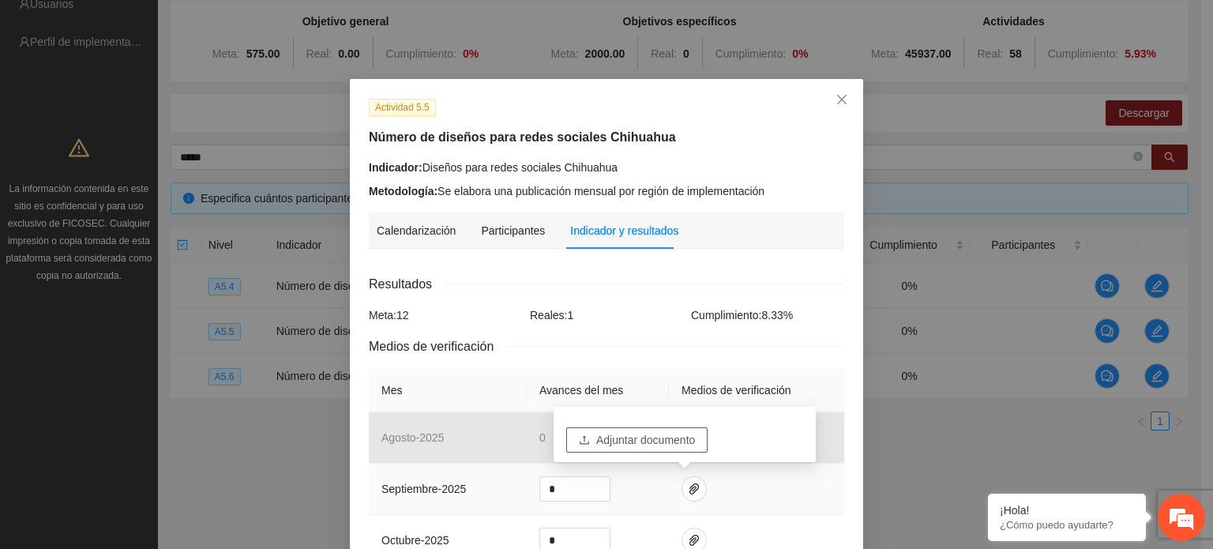
click at [651, 448] on span "Adjuntar documento" at bounding box center [645, 439] width 99 height 17
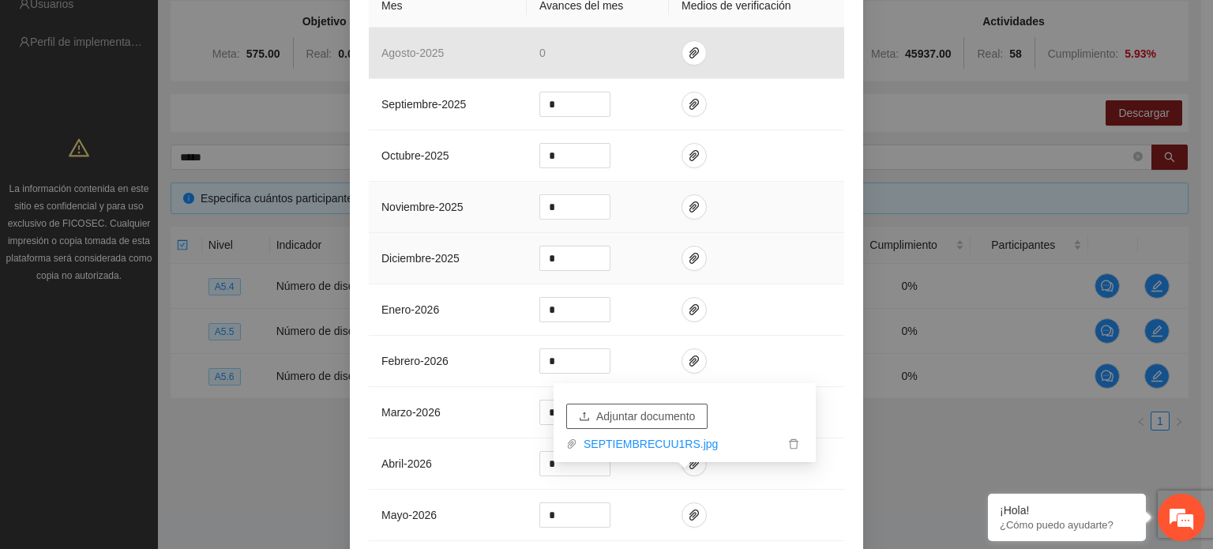
scroll to position [395, 0]
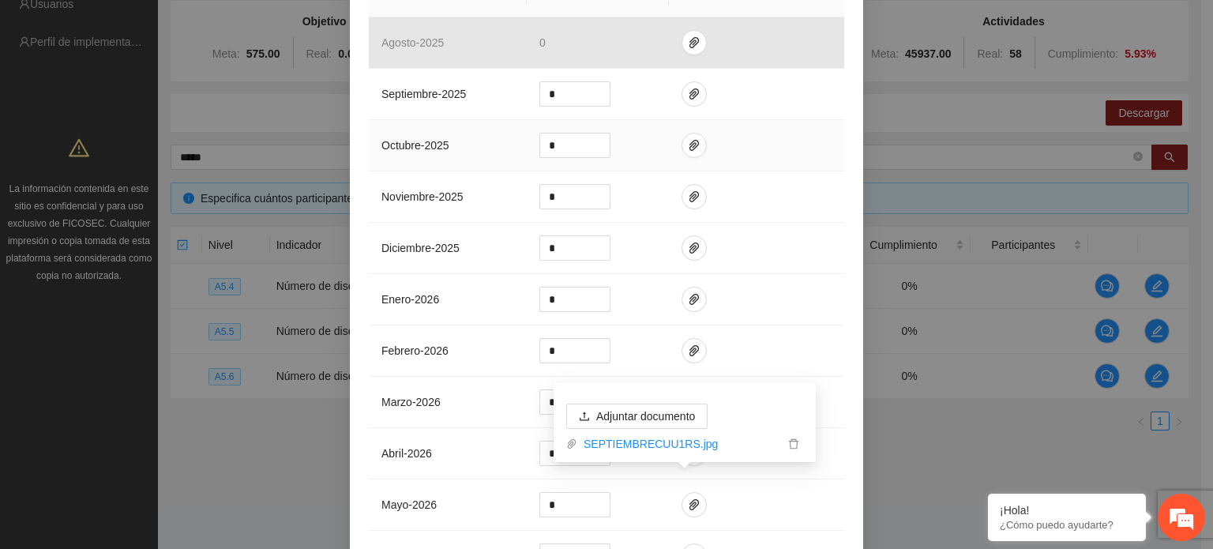
click at [791, 149] on td at bounding box center [756, 145] width 175 height 51
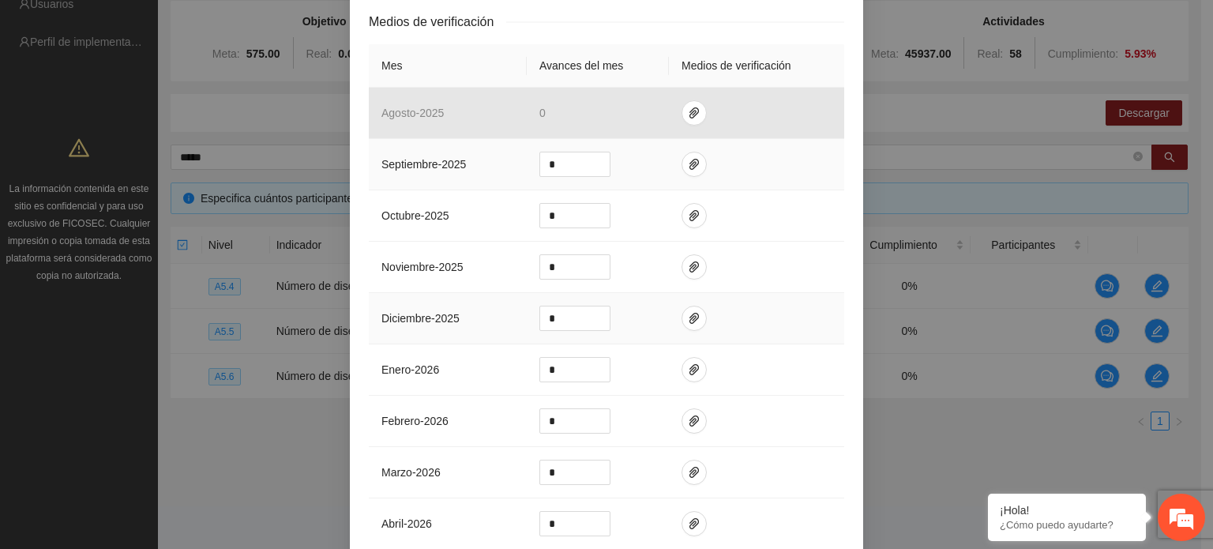
scroll to position [314, 0]
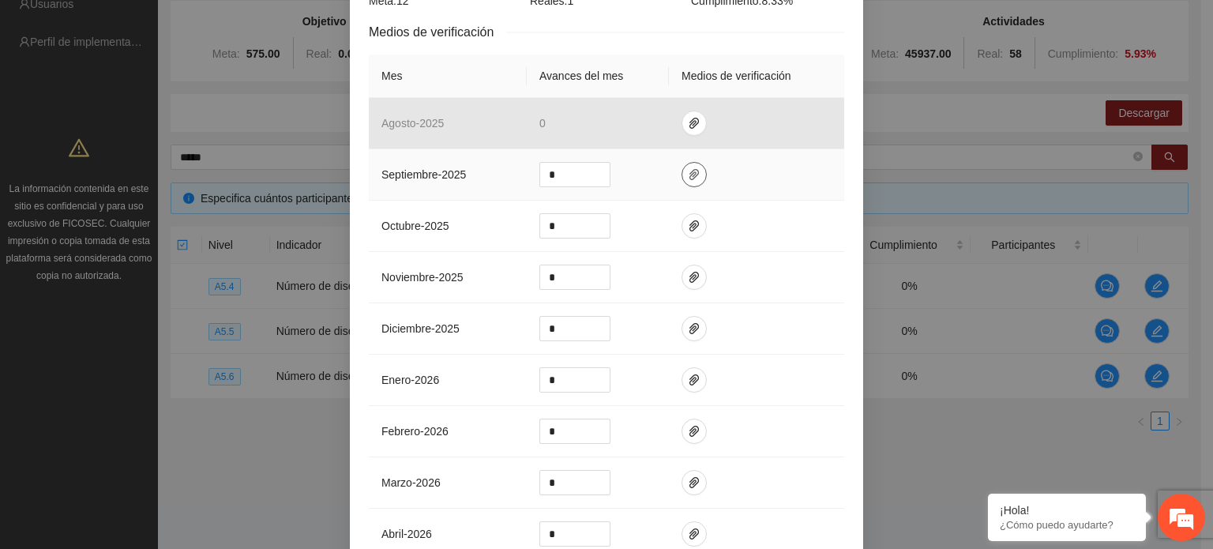
click at [688, 175] on icon "paper-clip" at bounding box center [694, 174] width 13 height 13
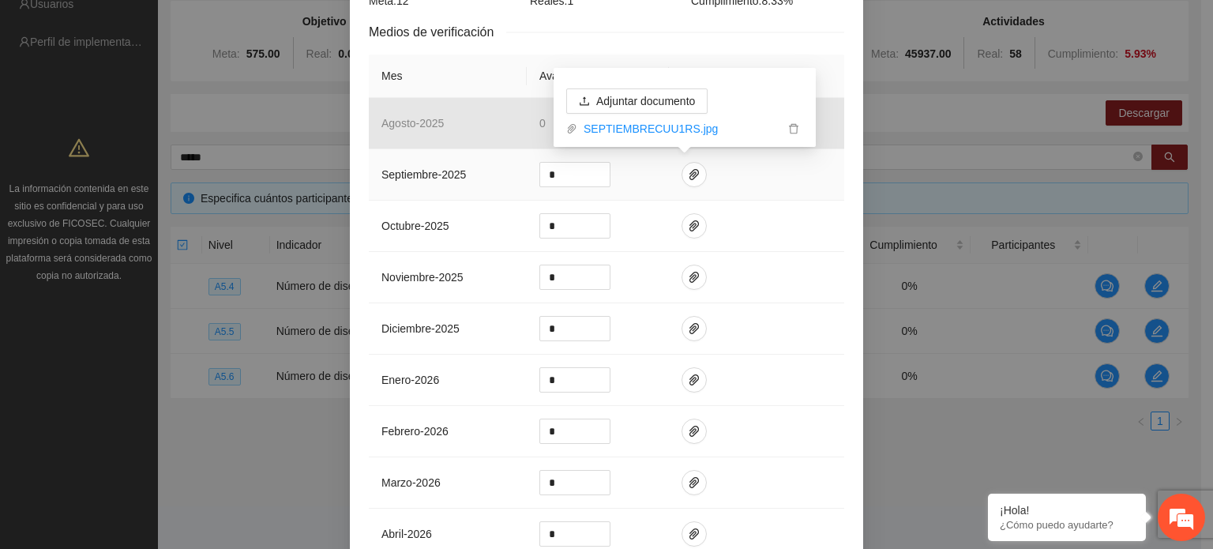
click at [784, 182] on td at bounding box center [756, 174] width 175 height 51
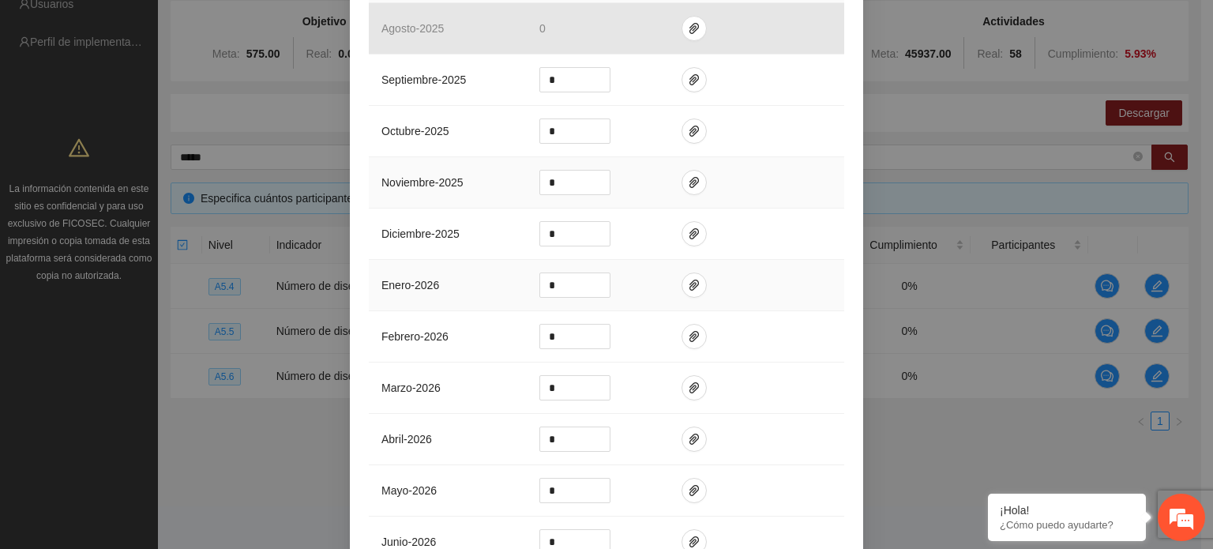
scroll to position [630, 0]
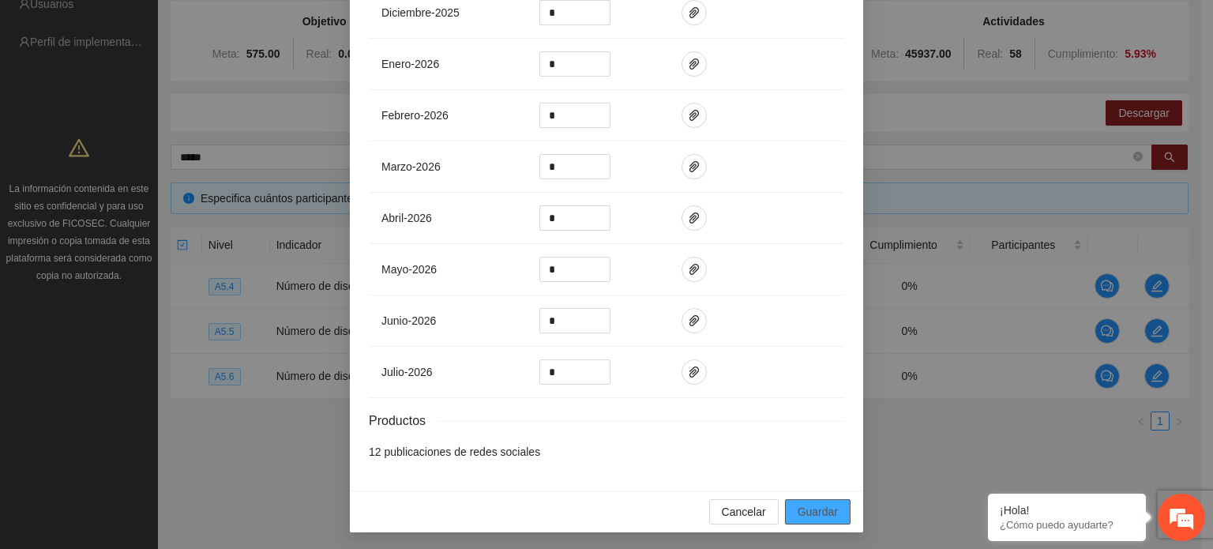
click at [821, 505] on span "Guardar" at bounding box center [818, 511] width 40 height 17
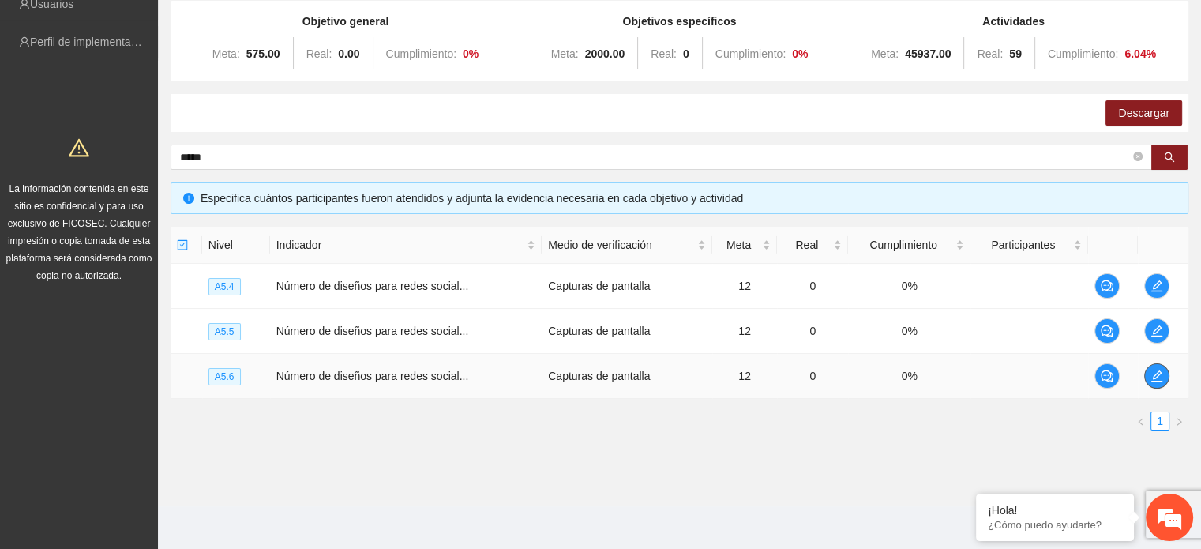
click at [1162, 374] on icon "edit" at bounding box center [1157, 376] width 13 height 13
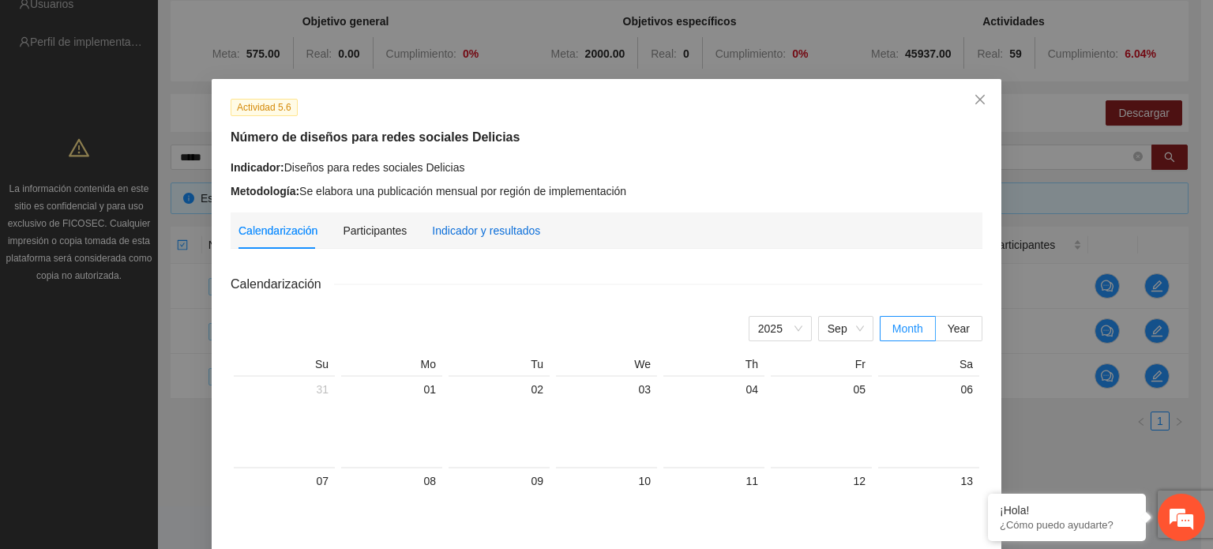
click at [475, 237] on div "Indicador y resultados" at bounding box center [486, 230] width 108 height 17
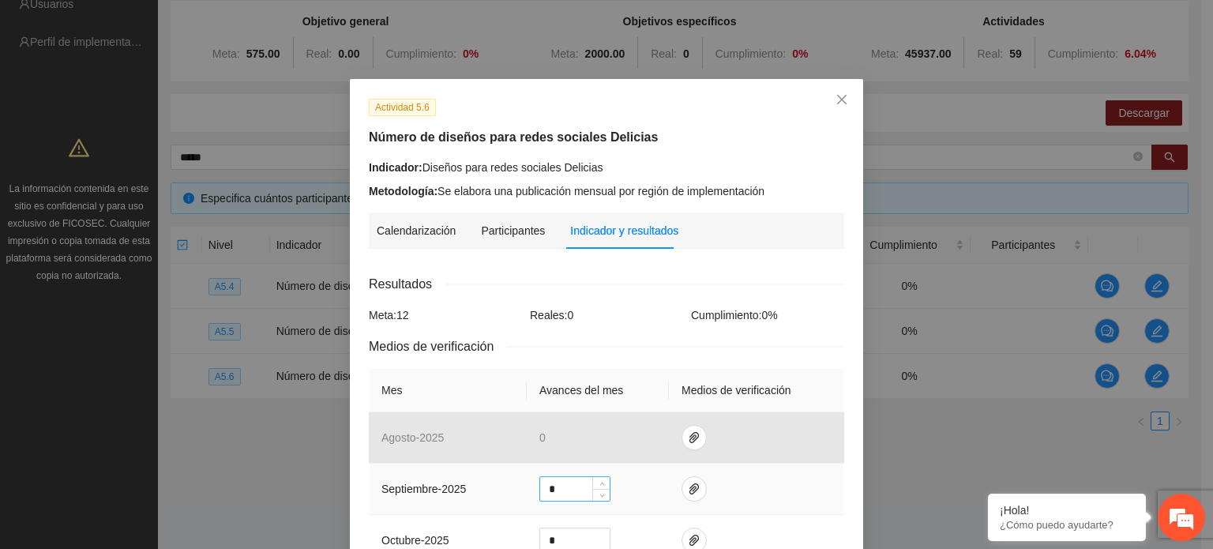
click at [578, 492] on input "*" at bounding box center [574, 489] width 69 height 24
type input "*"
click at [693, 489] on span "paper-clip" at bounding box center [694, 489] width 24 height 13
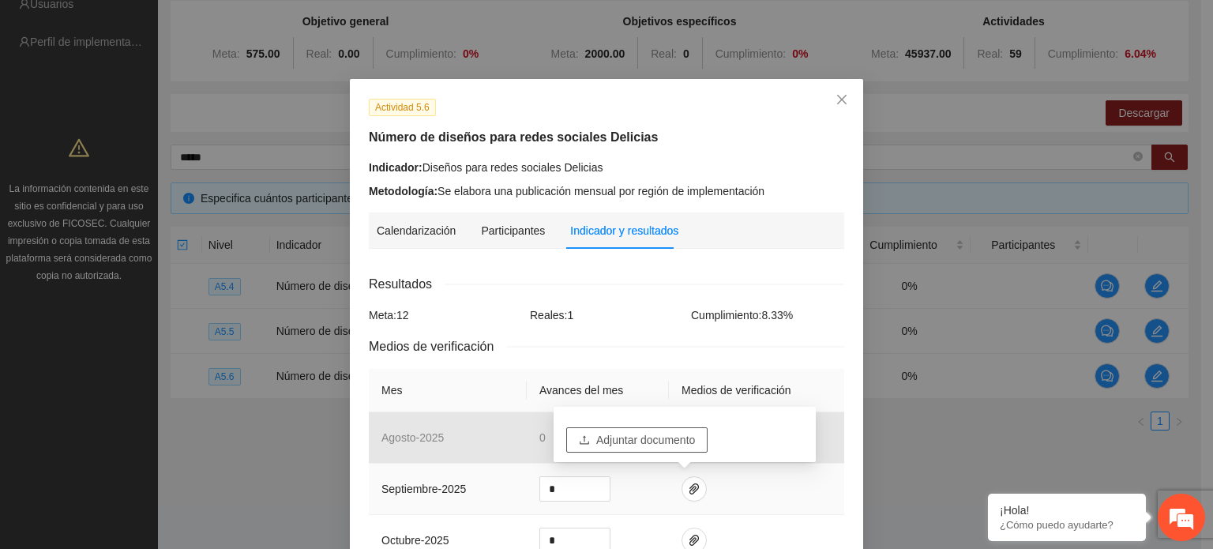
click at [610, 446] on span "Adjuntar documento" at bounding box center [645, 439] width 99 height 17
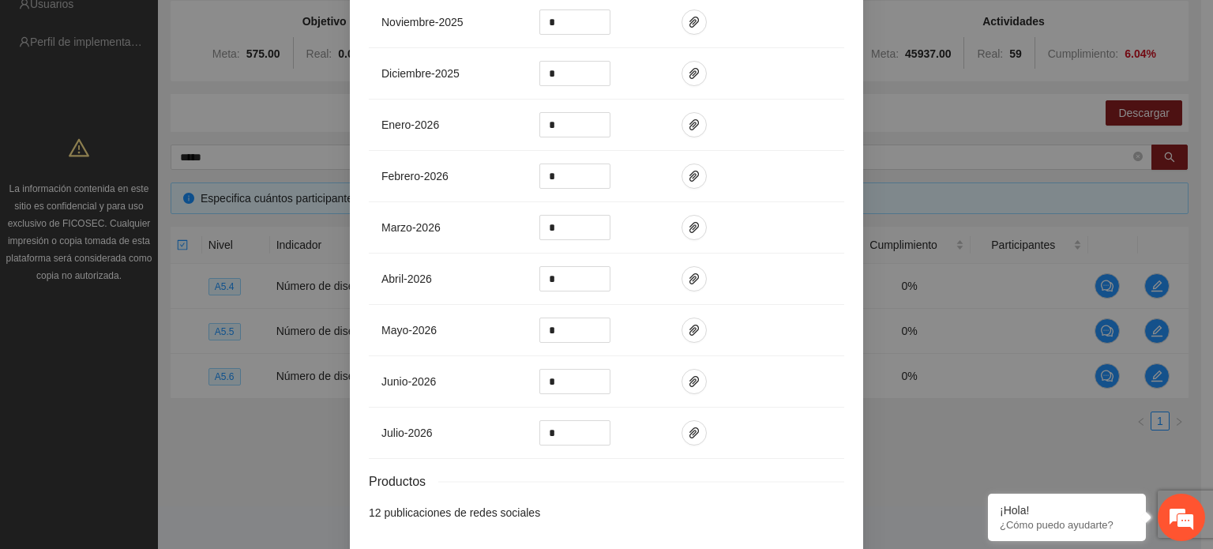
scroll to position [630, 0]
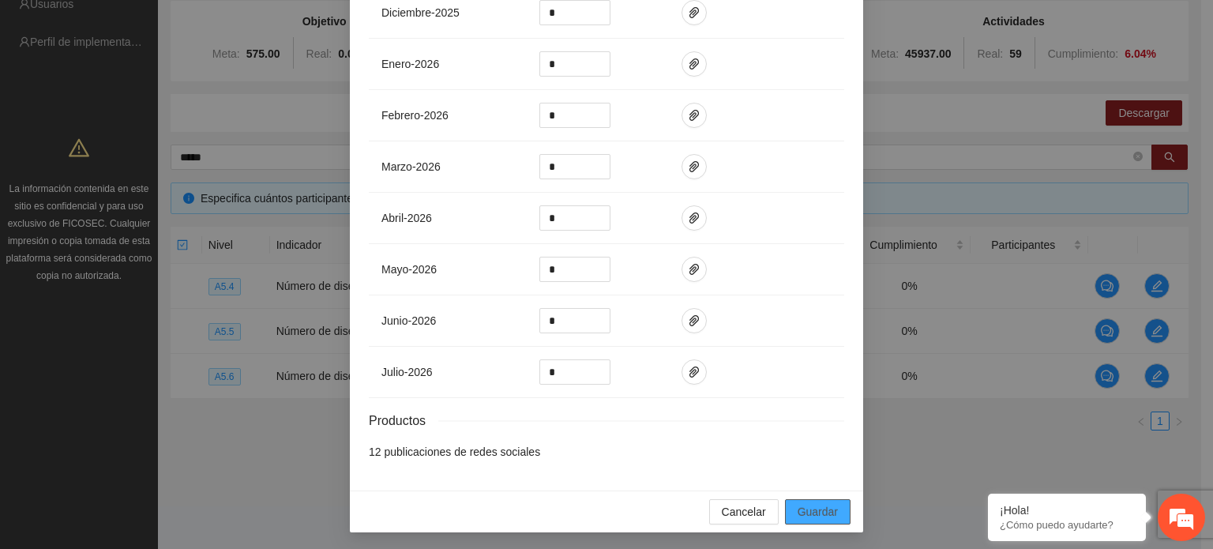
click at [813, 514] on span "Guardar" at bounding box center [818, 511] width 40 height 17
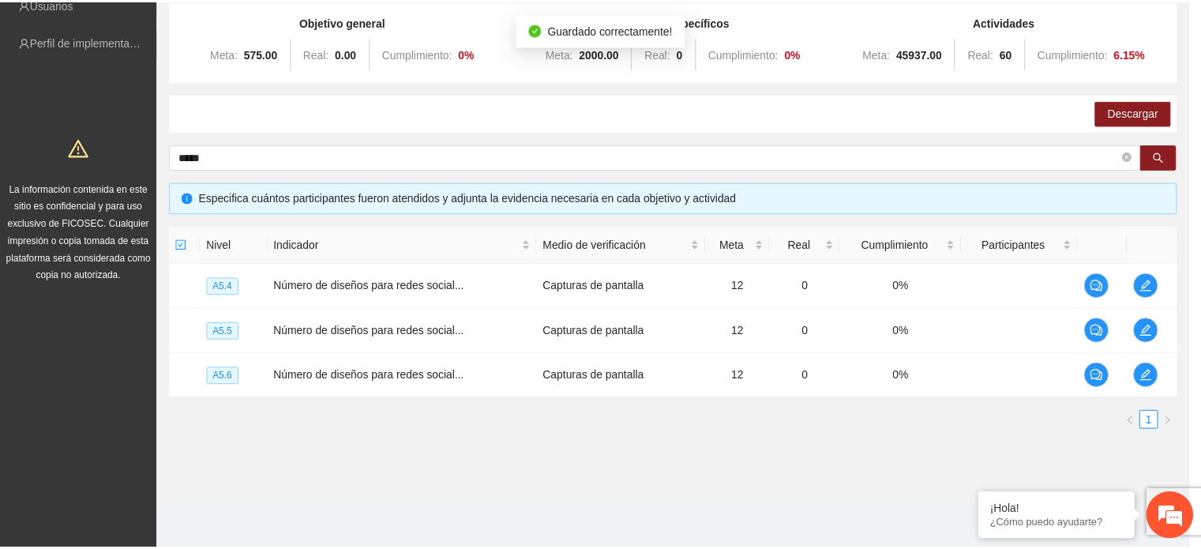
scroll to position [551, 0]
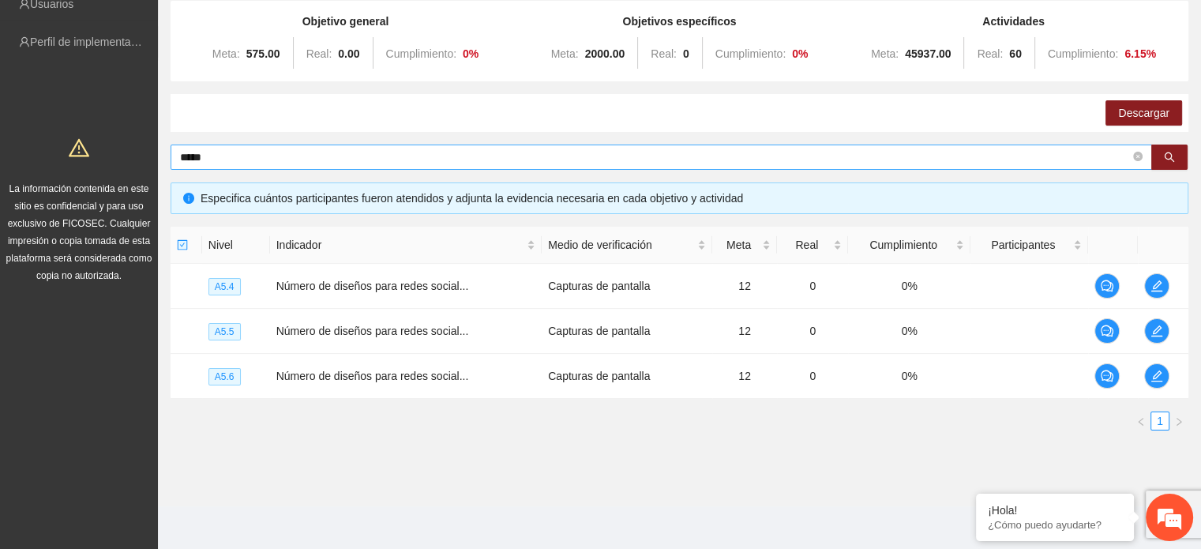
click at [257, 160] on input "*****" at bounding box center [655, 156] width 950 height 17
click at [237, 153] on input "*****" at bounding box center [655, 156] width 950 height 17
type input "*"
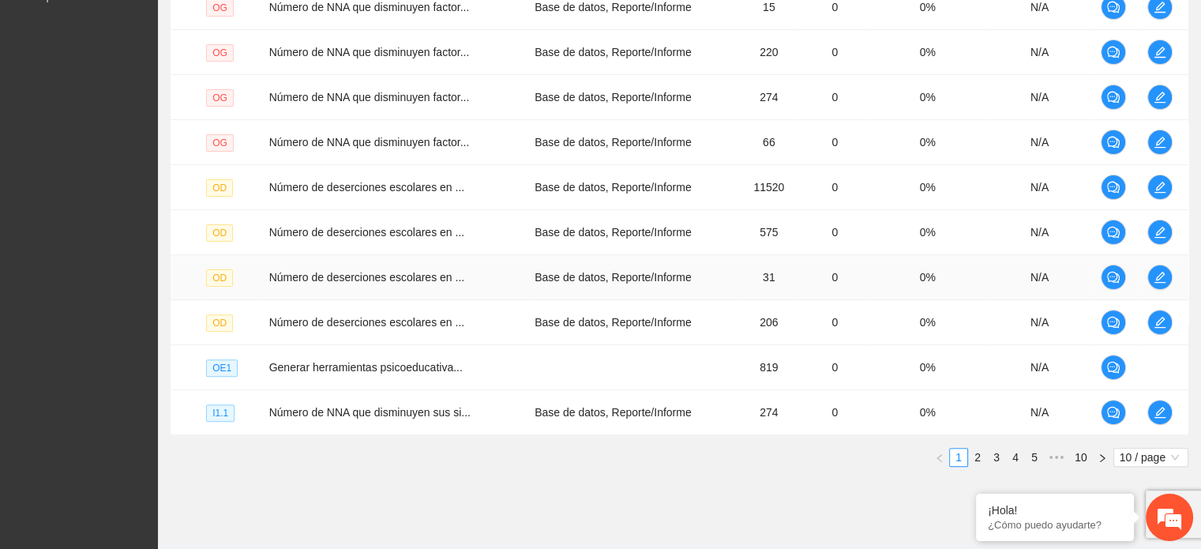
scroll to position [480, 0]
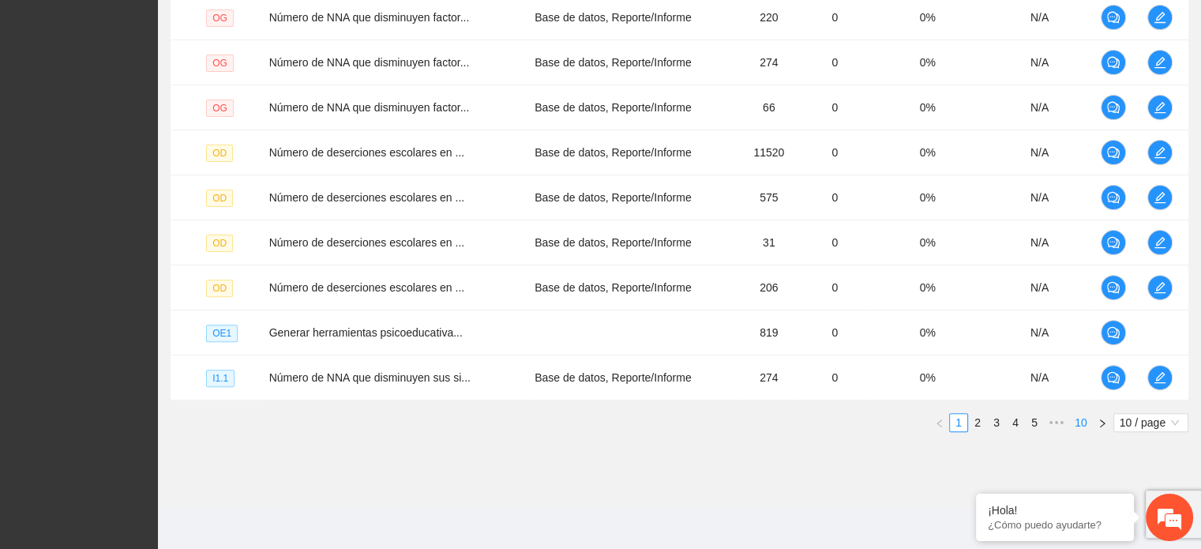
click at [1087, 422] on link "10" at bounding box center [1081, 422] width 22 height 17
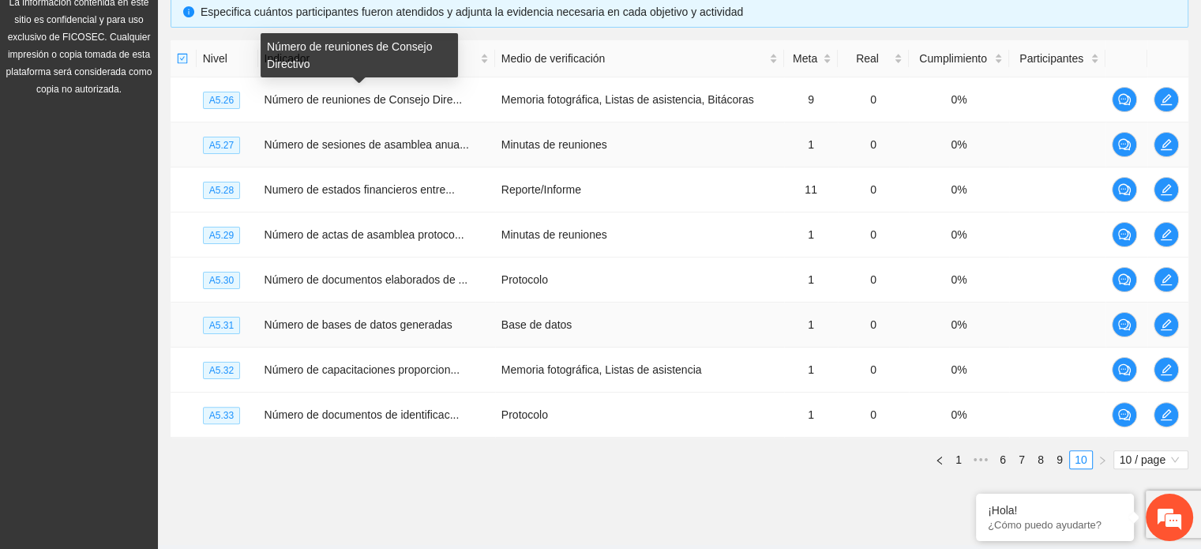
scroll to position [391, 0]
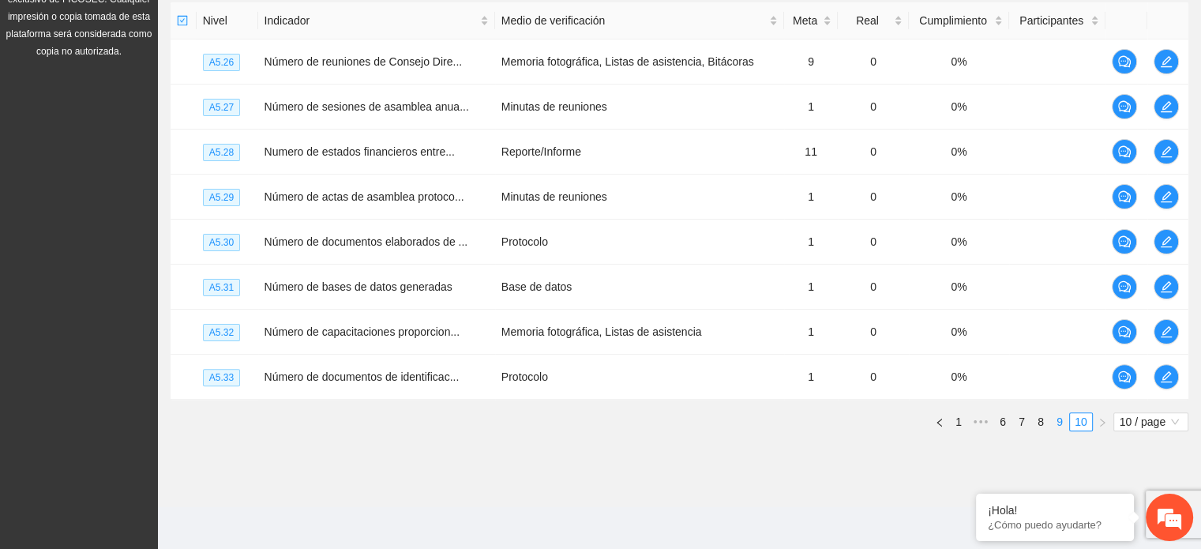
click at [1056, 422] on link "9" at bounding box center [1059, 421] width 17 height 17
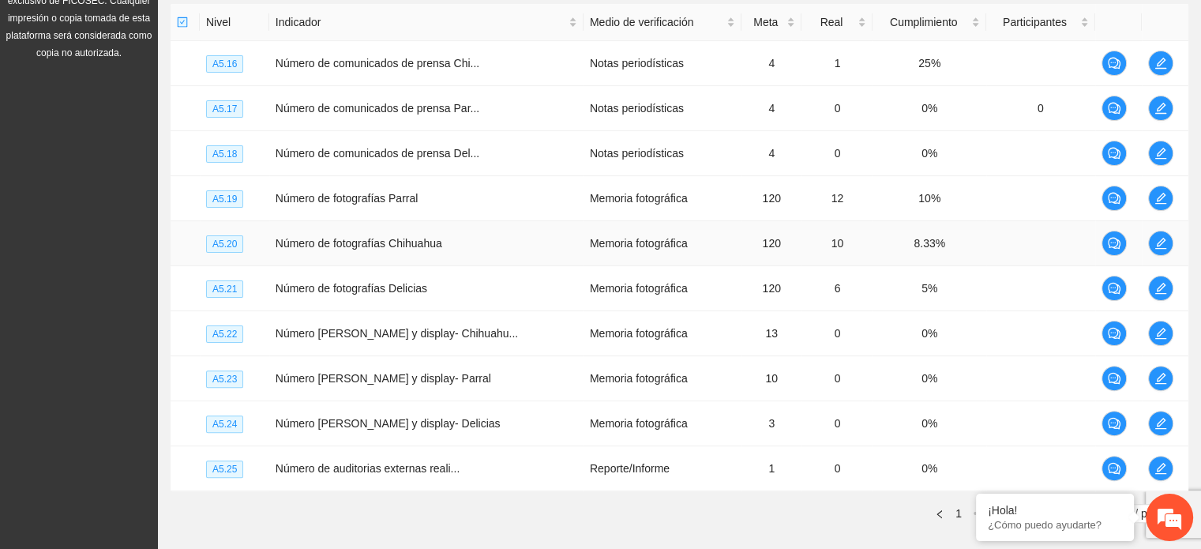
scroll to position [480, 0]
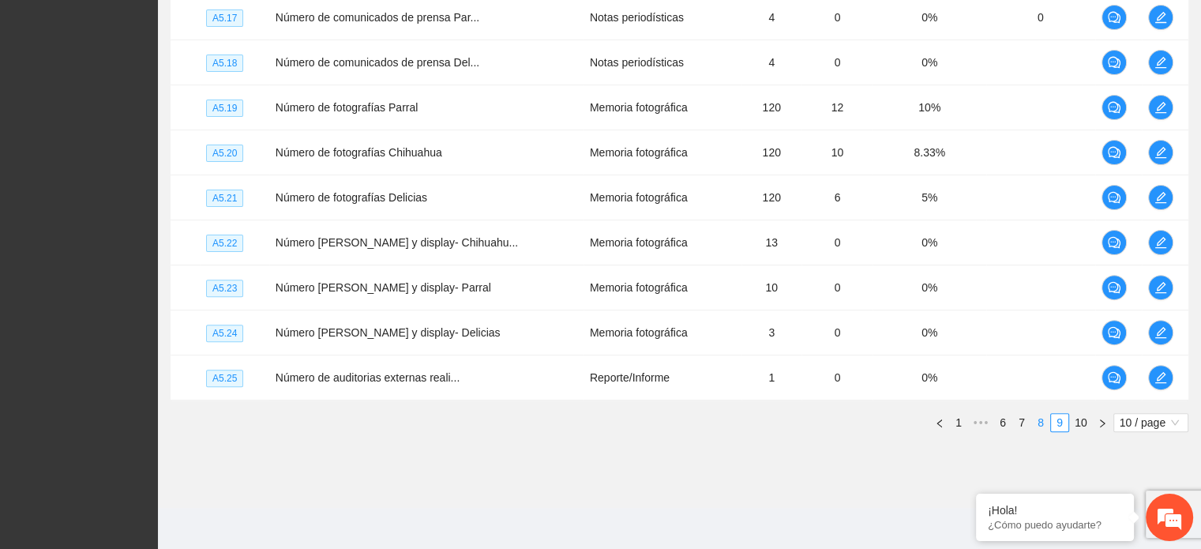
click at [1044, 421] on link "8" at bounding box center [1040, 422] width 17 height 17
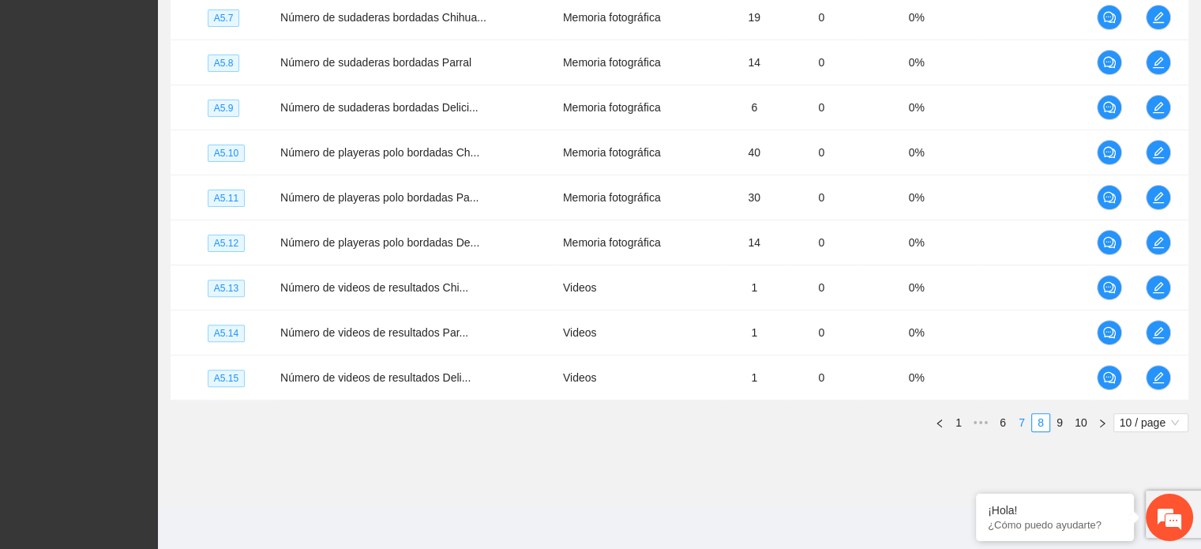
click at [1019, 421] on link "7" at bounding box center [1021, 422] width 17 height 17
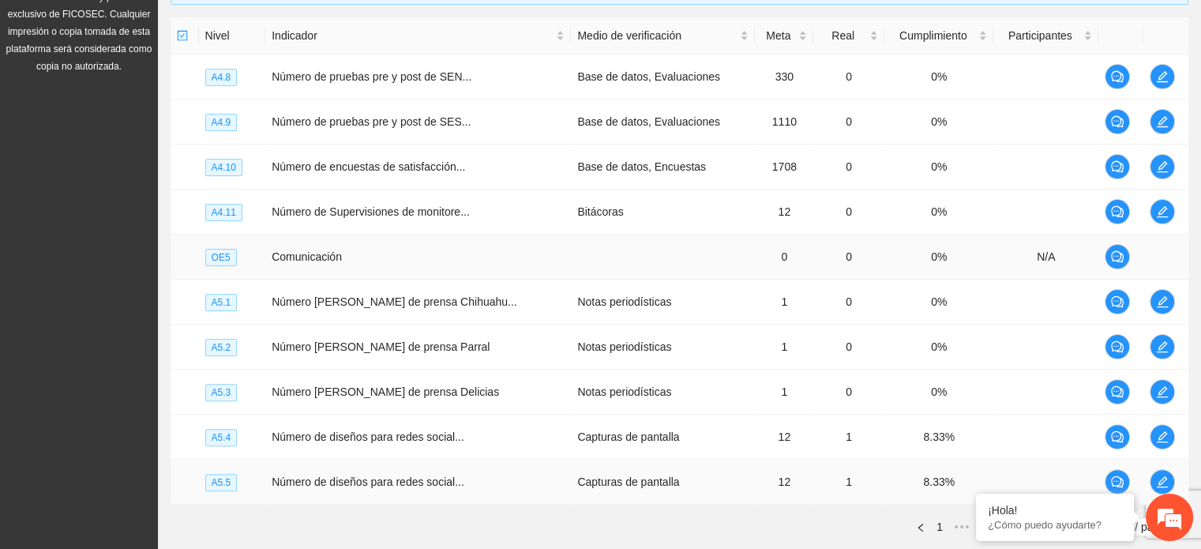
scroll to position [243, 0]
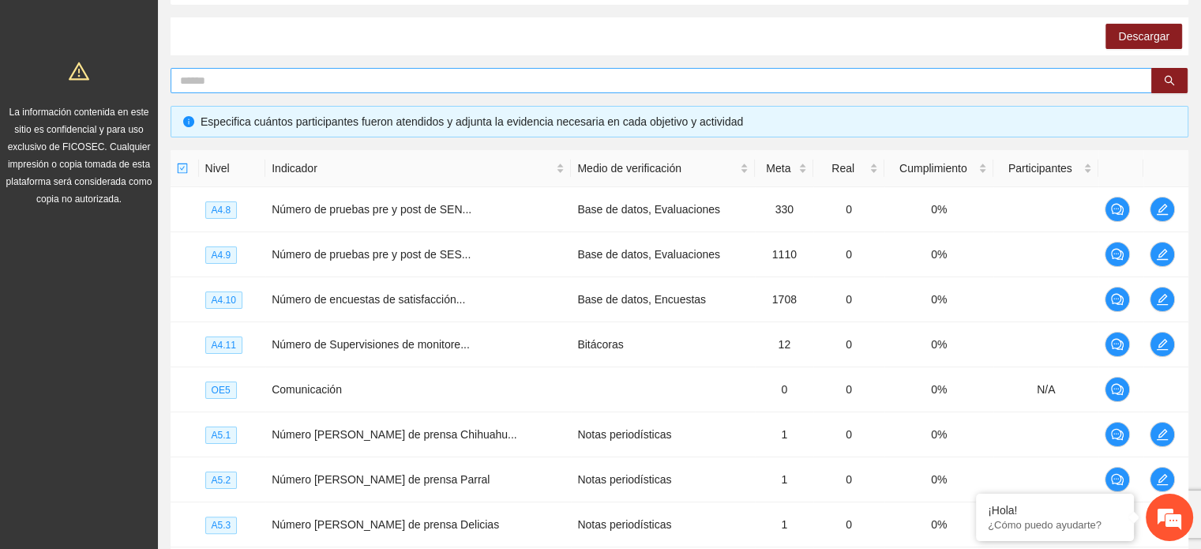
click at [240, 85] on input "text" at bounding box center [655, 80] width 950 height 17
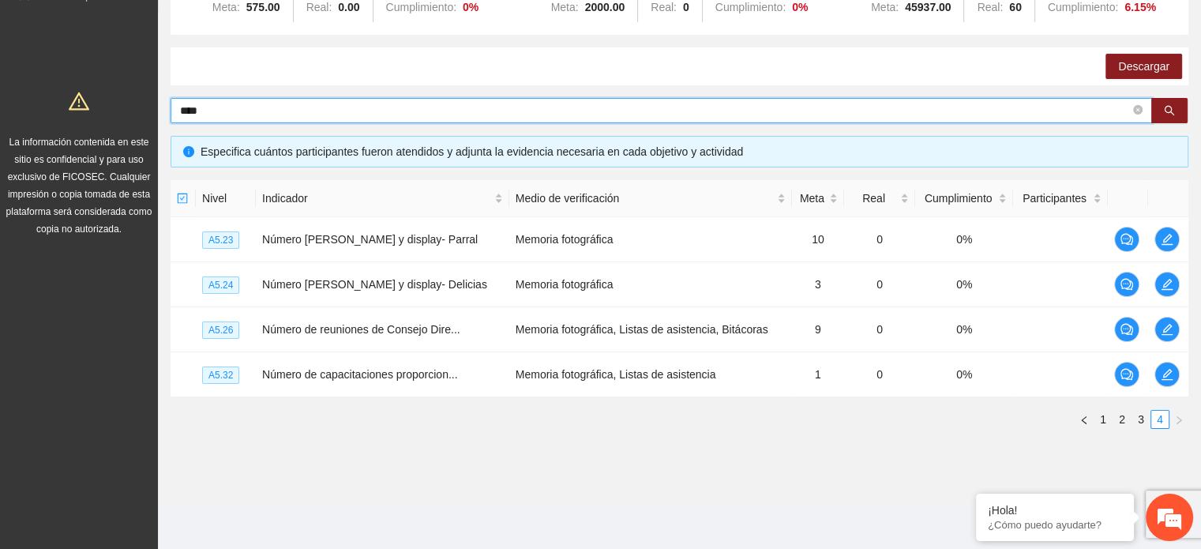
scroll to position [212, 0]
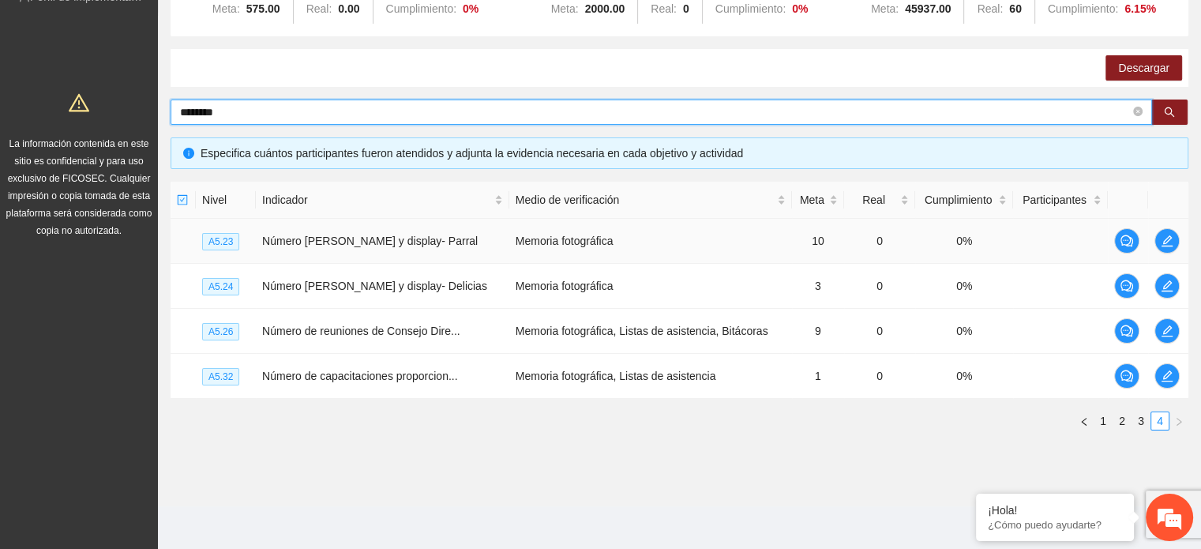
type input "********"
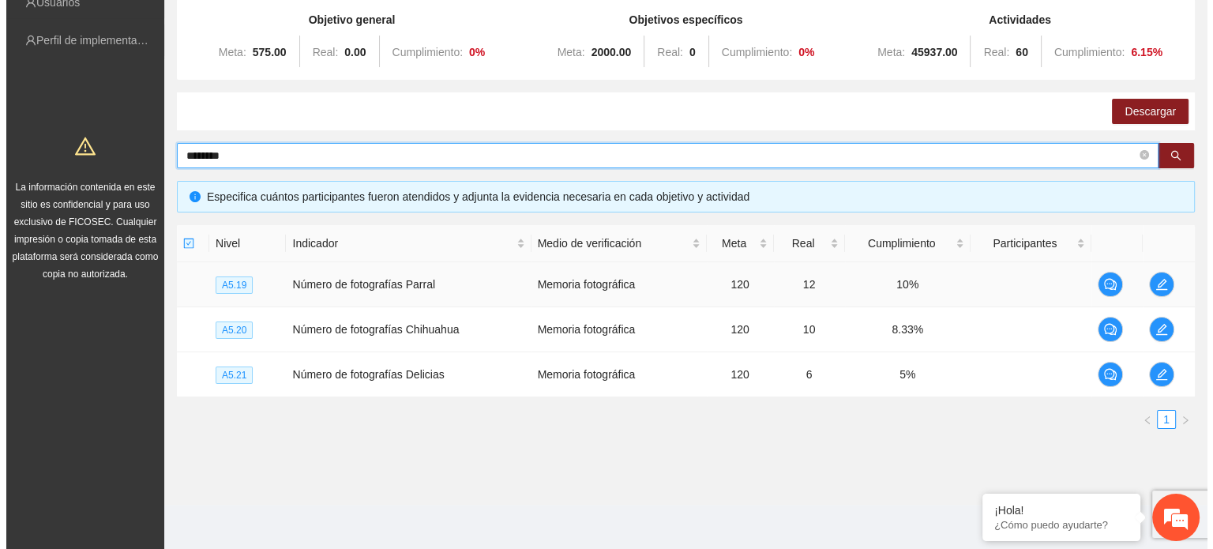
scroll to position [167, 0]
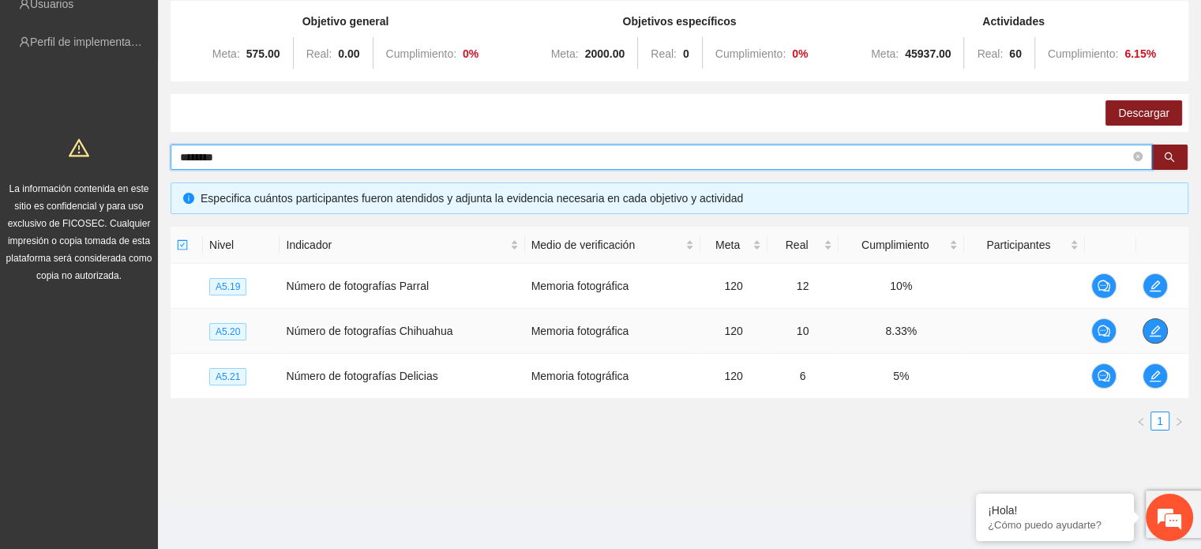
click at [1153, 329] on icon "edit" at bounding box center [1155, 330] width 11 height 11
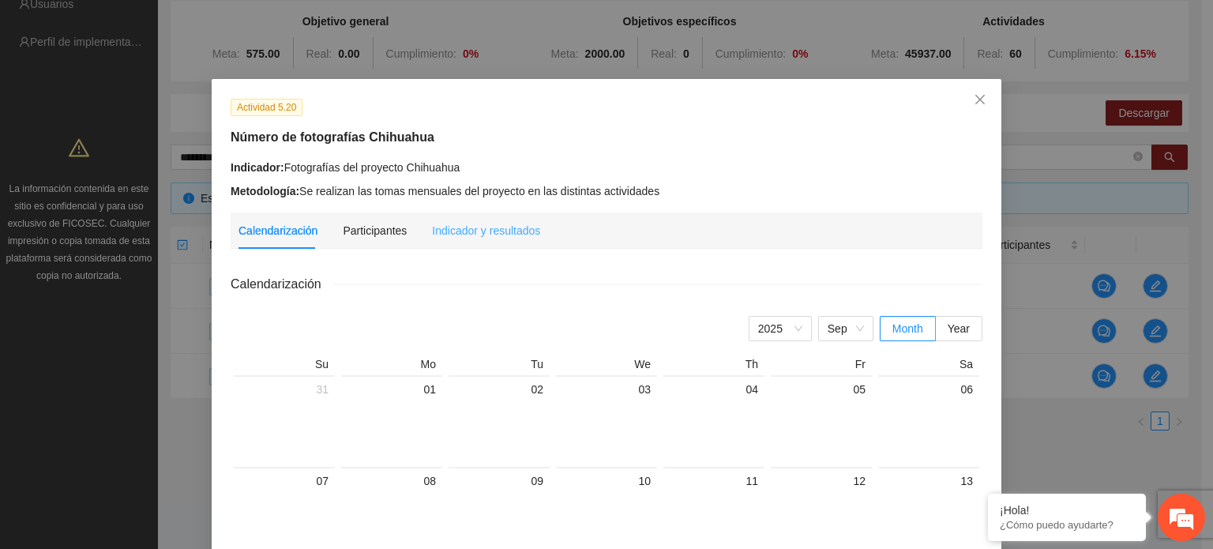
click at [448, 241] on div "Indicador y resultados" at bounding box center [486, 230] width 108 height 36
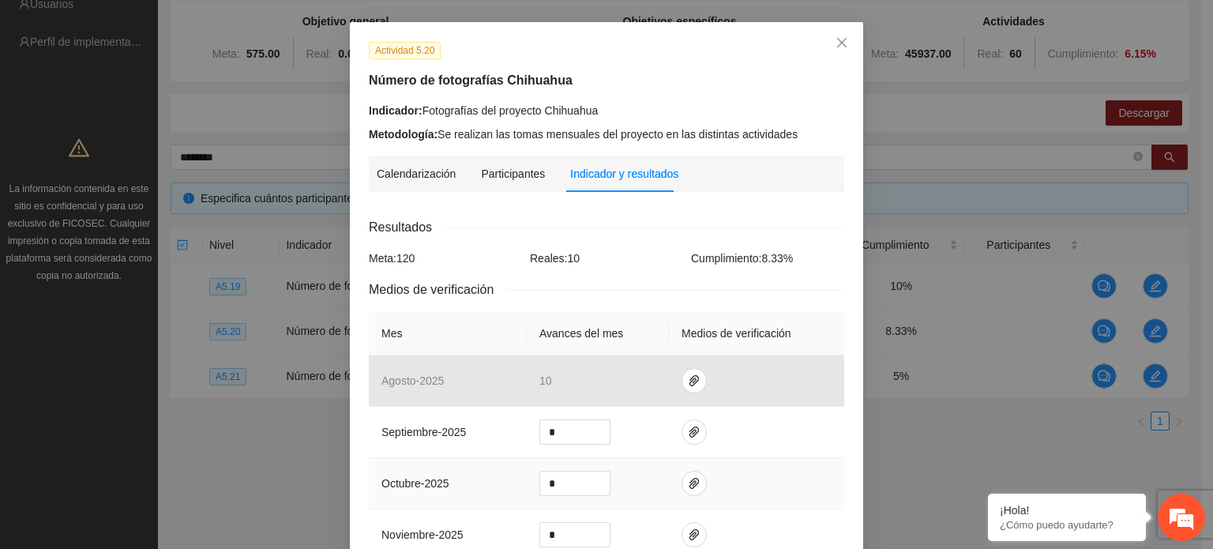
scroll to position [158, 0]
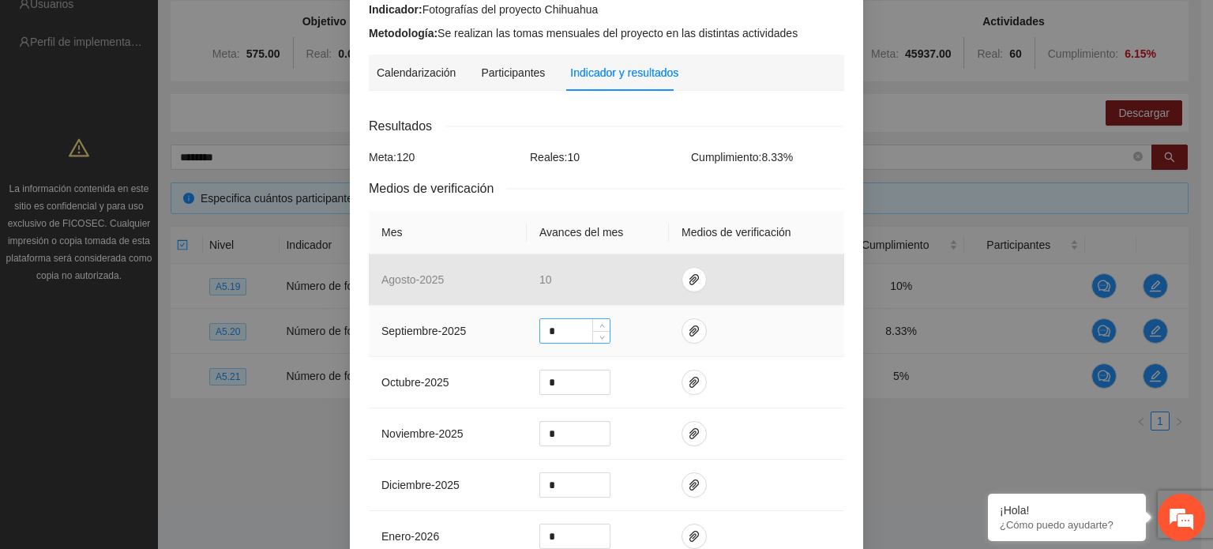
click at [568, 328] on input "*" at bounding box center [574, 331] width 69 height 24
type input "**"
click at [691, 339] on button "button" at bounding box center [694, 330] width 25 height 25
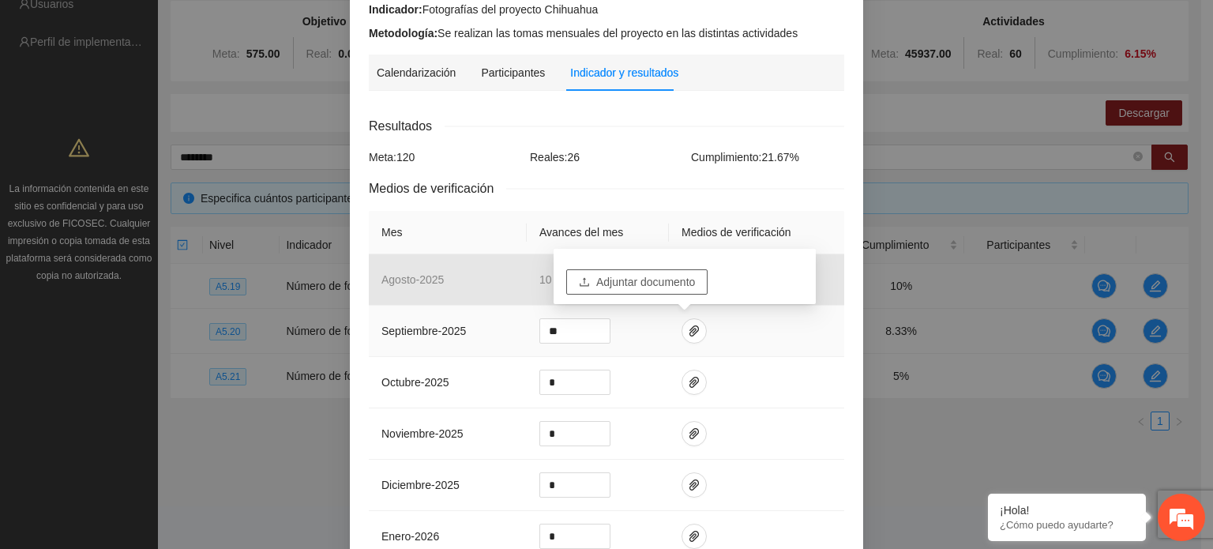
click at [622, 280] on span "Adjuntar documento" at bounding box center [645, 281] width 99 height 17
click at [794, 325] on td at bounding box center [756, 331] width 175 height 51
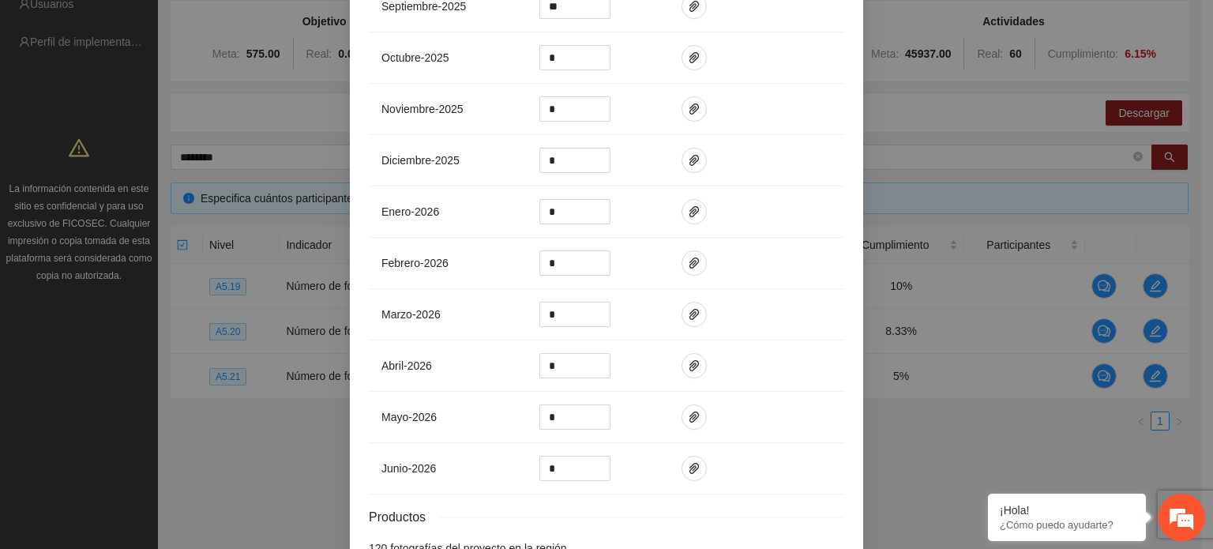
scroll to position [579, 0]
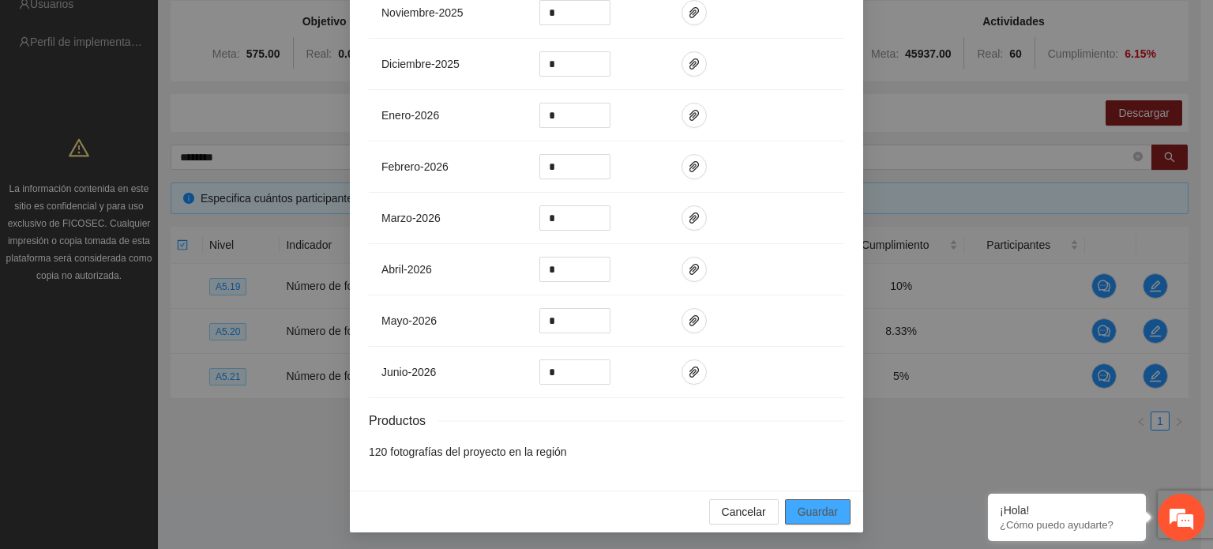
click at [809, 507] on span "Guardar" at bounding box center [818, 511] width 40 height 17
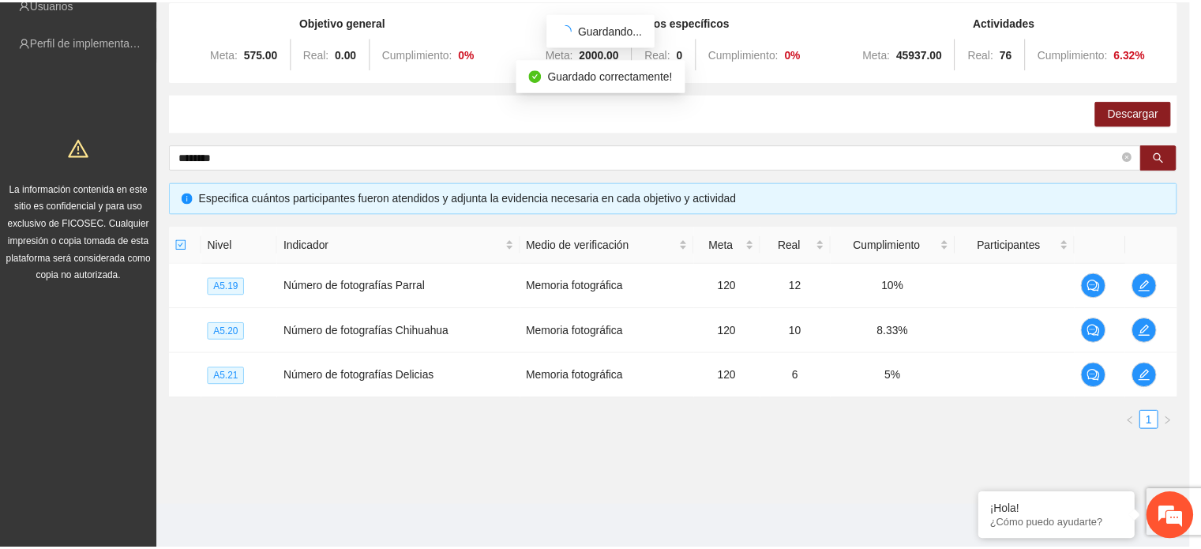
scroll to position [500, 0]
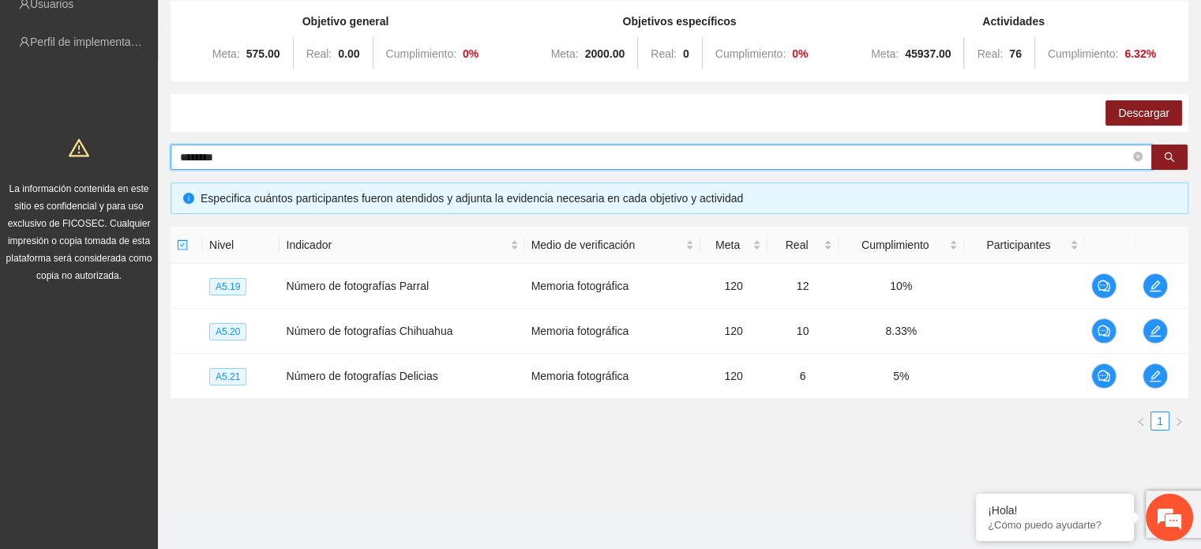
click at [272, 152] on input "********" at bounding box center [655, 156] width 950 height 17
type input "*********"
